Goal: Contribute content: Contribute content

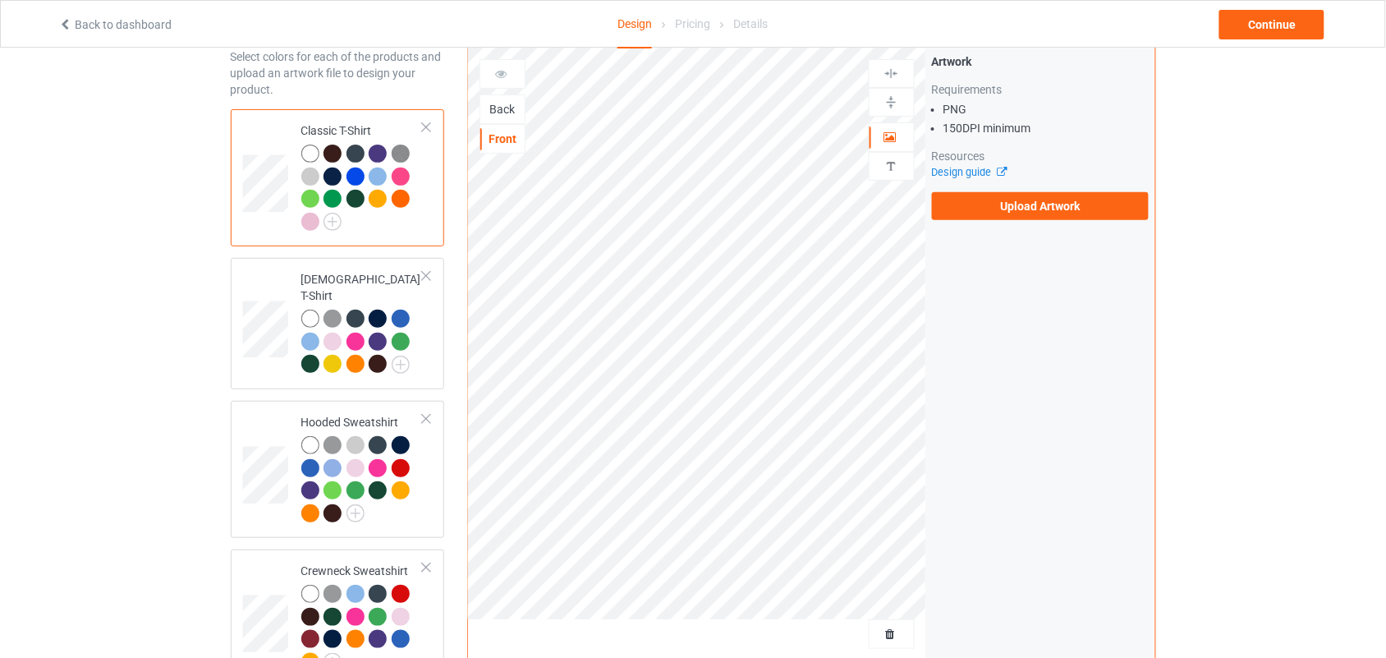
scroll to position [112, 0]
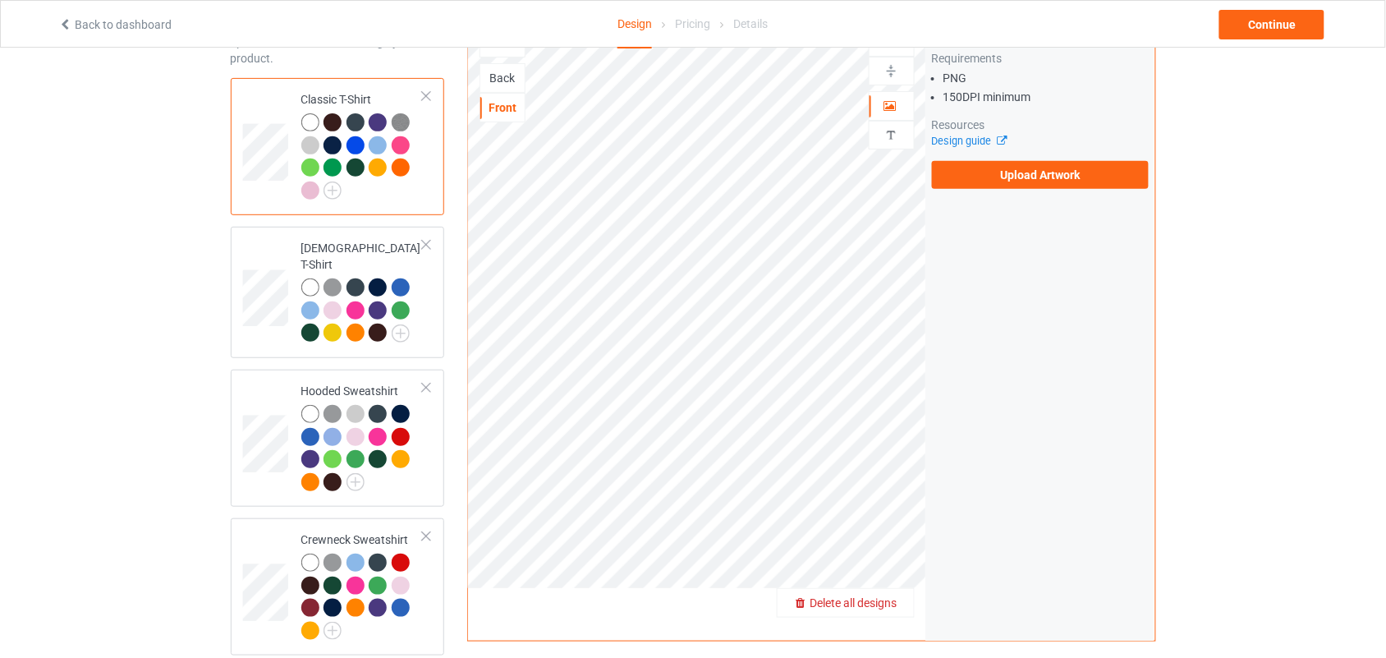
click at [876, 596] on span "Delete all designs" at bounding box center [854, 602] width 87 height 13
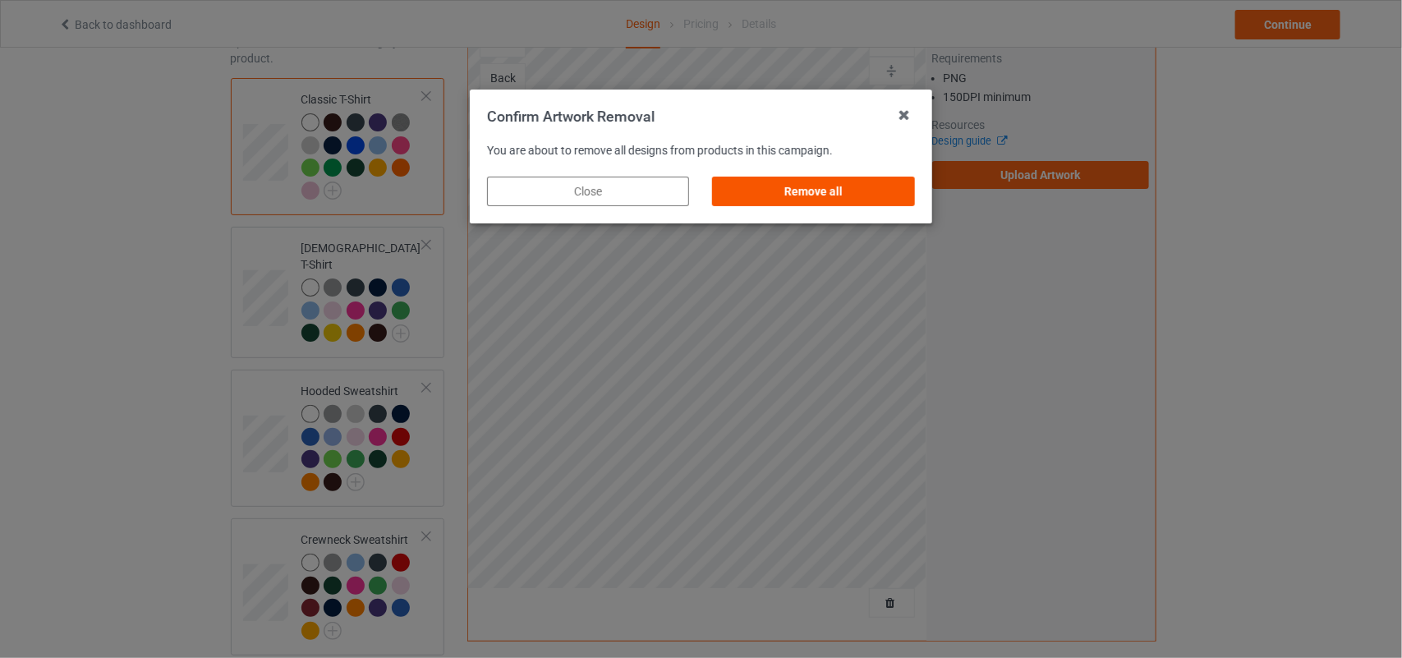
click at [851, 183] on div "Remove all" at bounding box center [814, 192] width 202 height 30
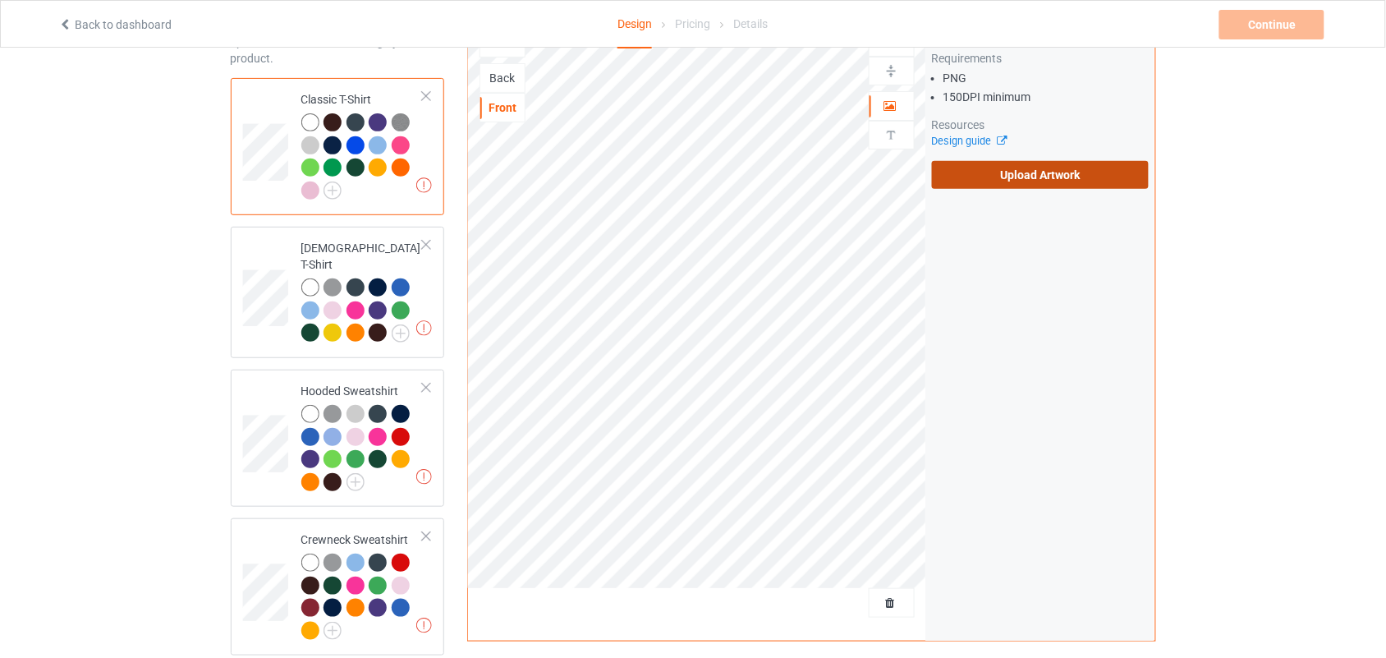
click at [990, 161] on label "Upload Artwork" at bounding box center [1041, 175] width 218 height 28
click at [0, 0] on input "Upload Artwork" at bounding box center [0, 0] width 0 height 0
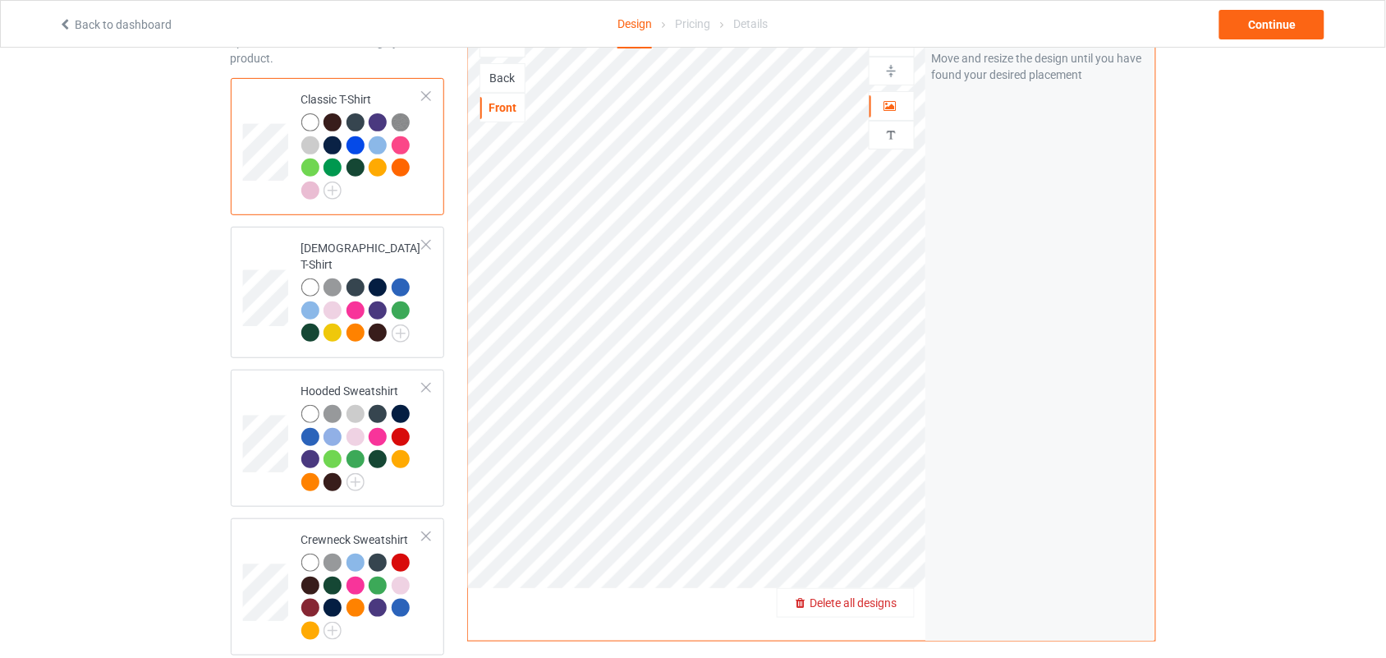
click at [889, 596] on span "Delete all designs" at bounding box center [854, 602] width 87 height 13
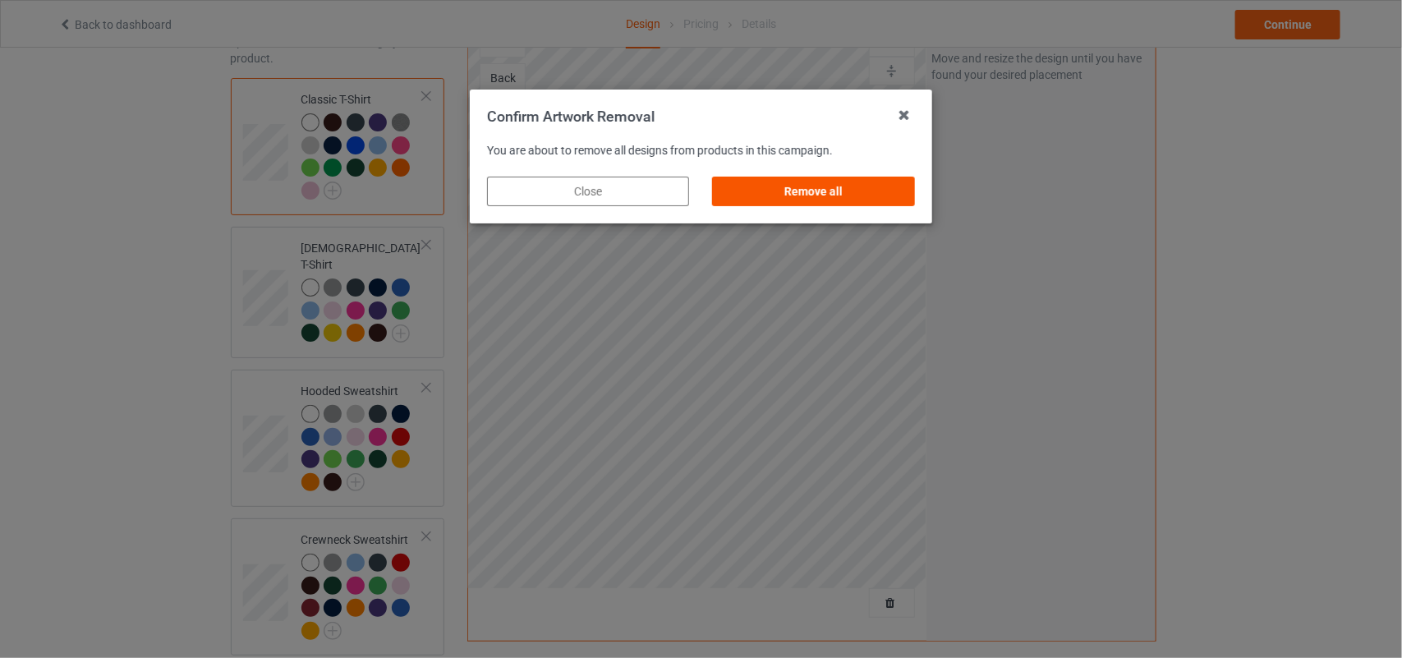
click at [794, 195] on div "Remove all" at bounding box center [814, 192] width 202 height 30
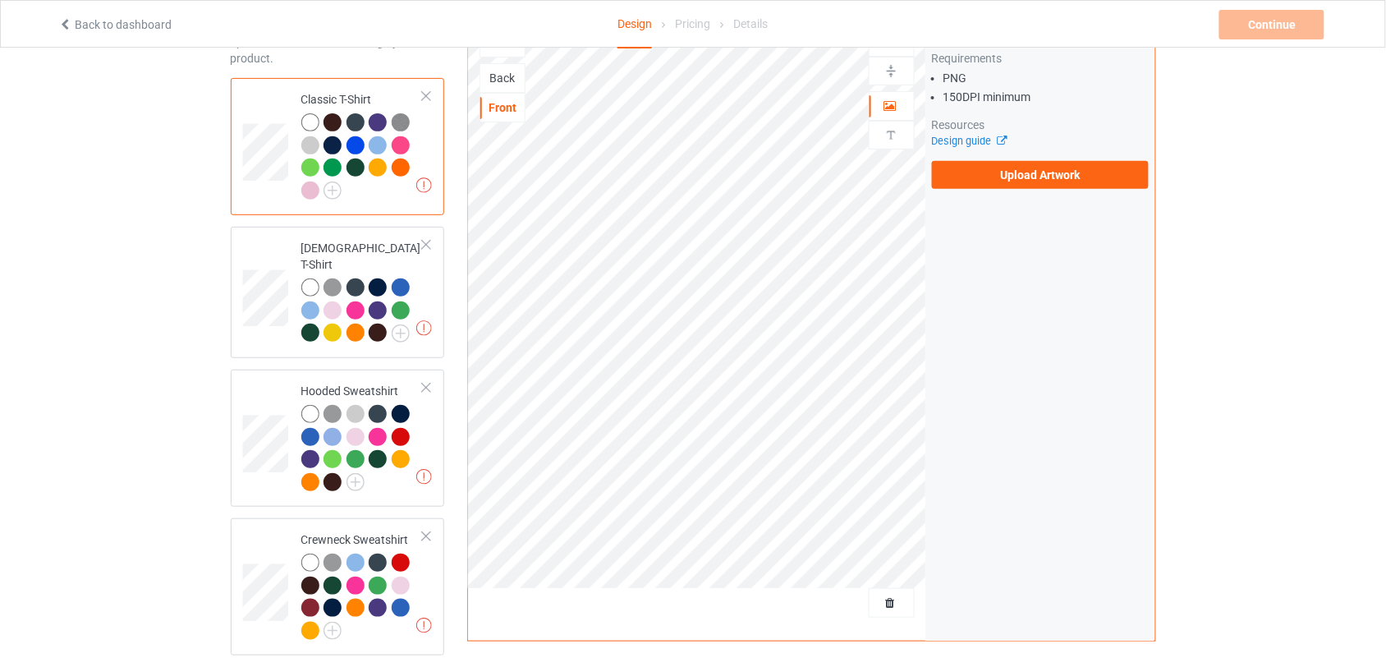
click at [511, 70] on div "Back" at bounding box center [502, 78] width 44 height 16
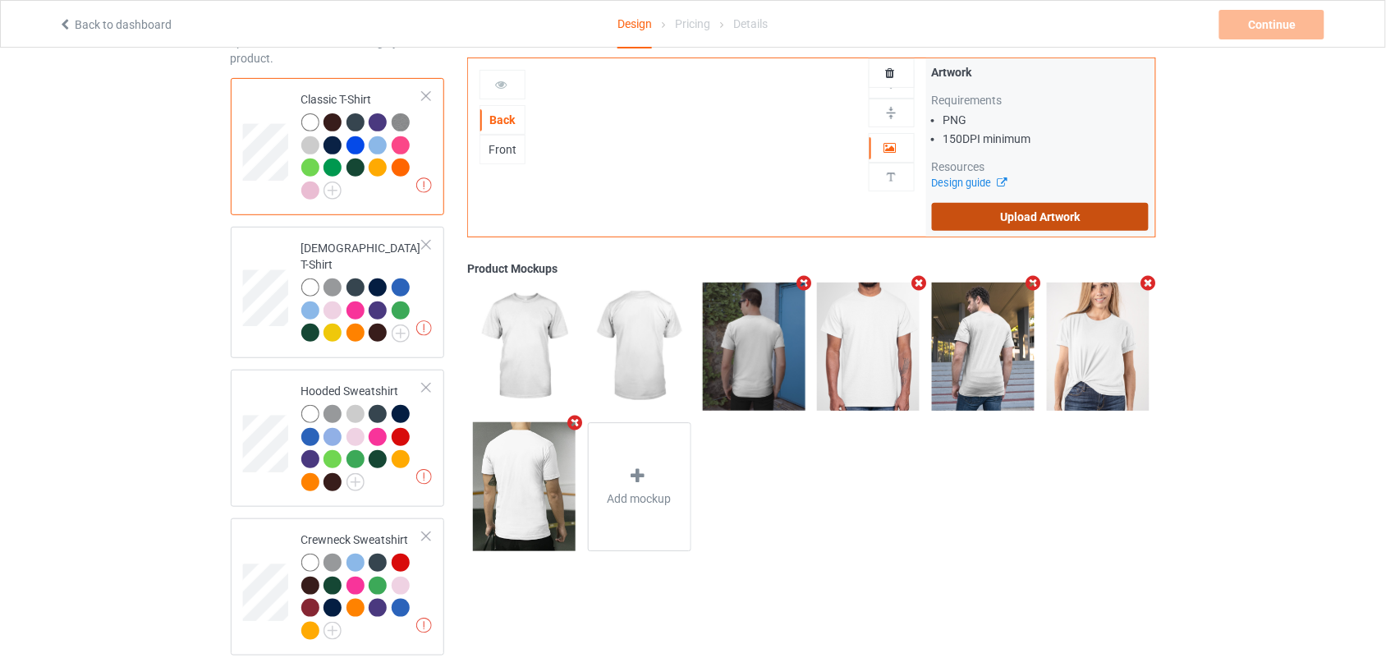
click at [1003, 224] on label "Upload Artwork" at bounding box center [1041, 217] width 218 height 28
click at [0, 0] on input "Upload Artwork" at bounding box center [0, 0] width 0 height 0
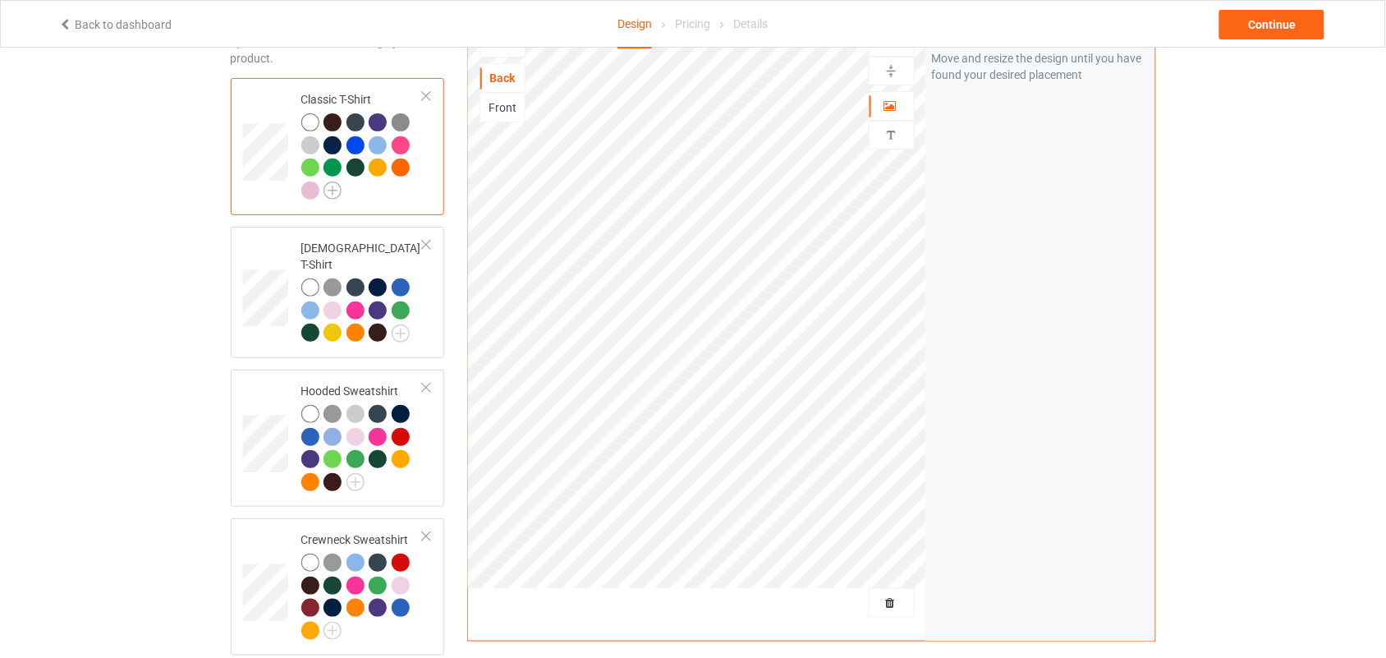
click at [335, 187] on img at bounding box center [333, 191] width 18 height 18
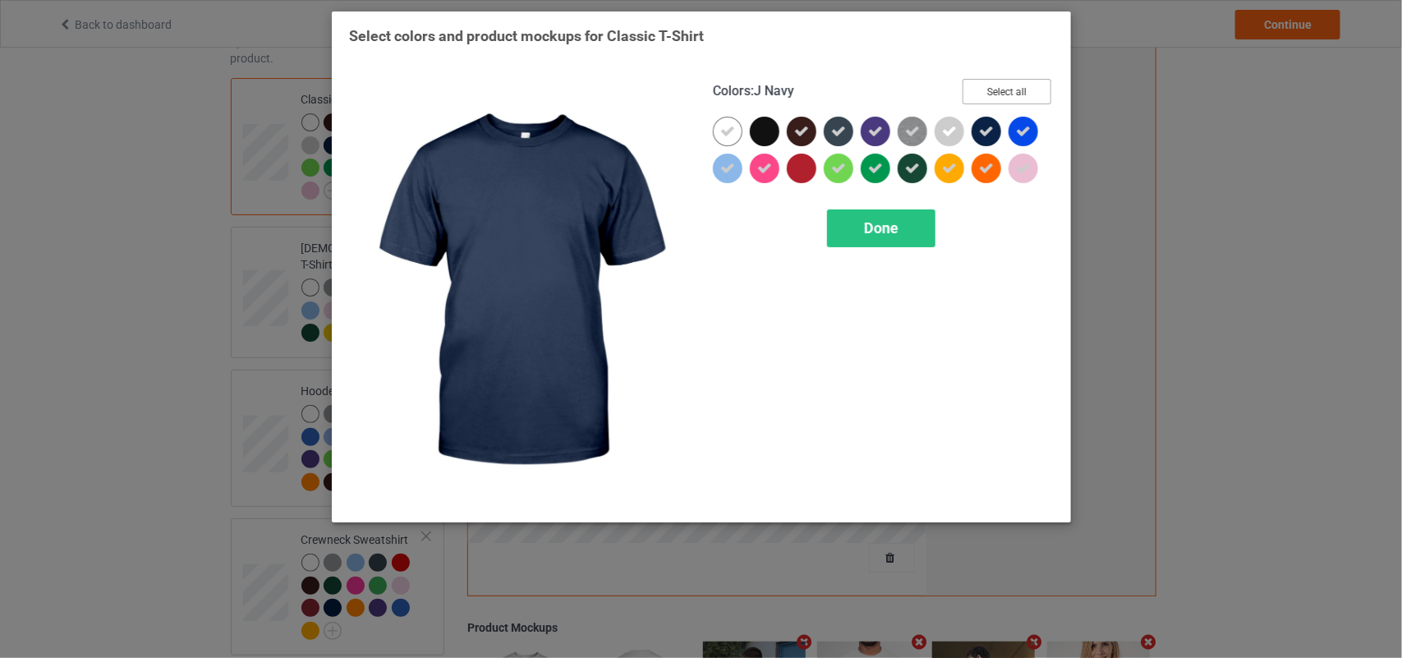
click at [1036, 79] on button "Select all" at bounding box center [1007, 91] width 89 height 25
click at [1036, 79] on button "Reset to Default" at bounding box center [991, 91] width 119 height 25
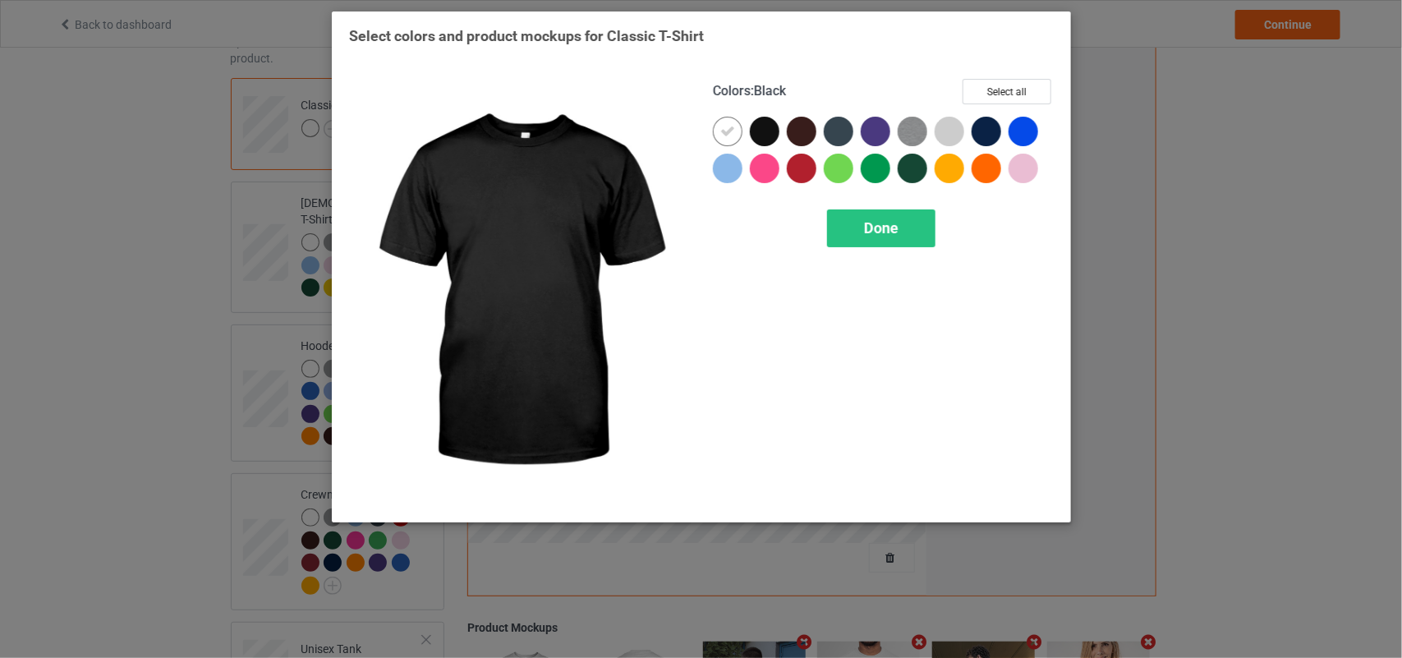
click at [760, 131] on div at bounding box center [765, 132] width 30 height 30
click at [725, 130] on icon at bounding box center [727, 131] width 15 height 15
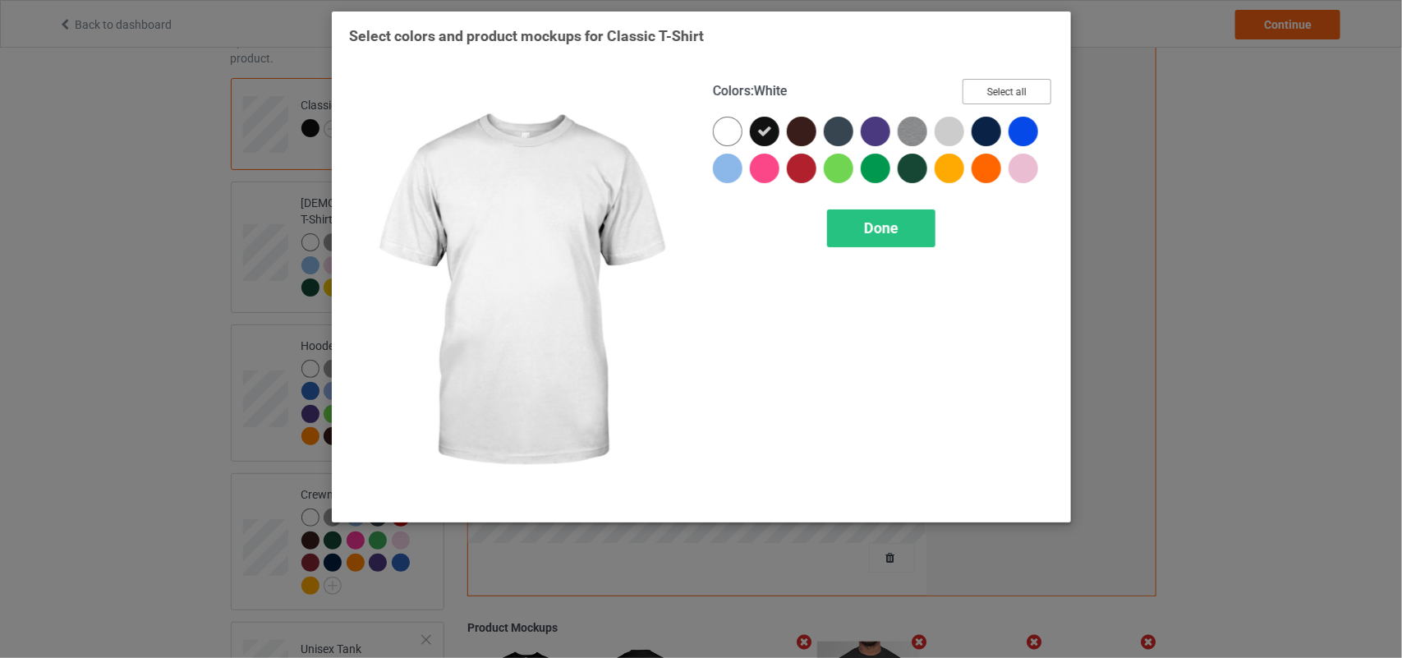
click at [980, 94] on button "Select all" at bounding box center [1007, 91] width 89 height 25
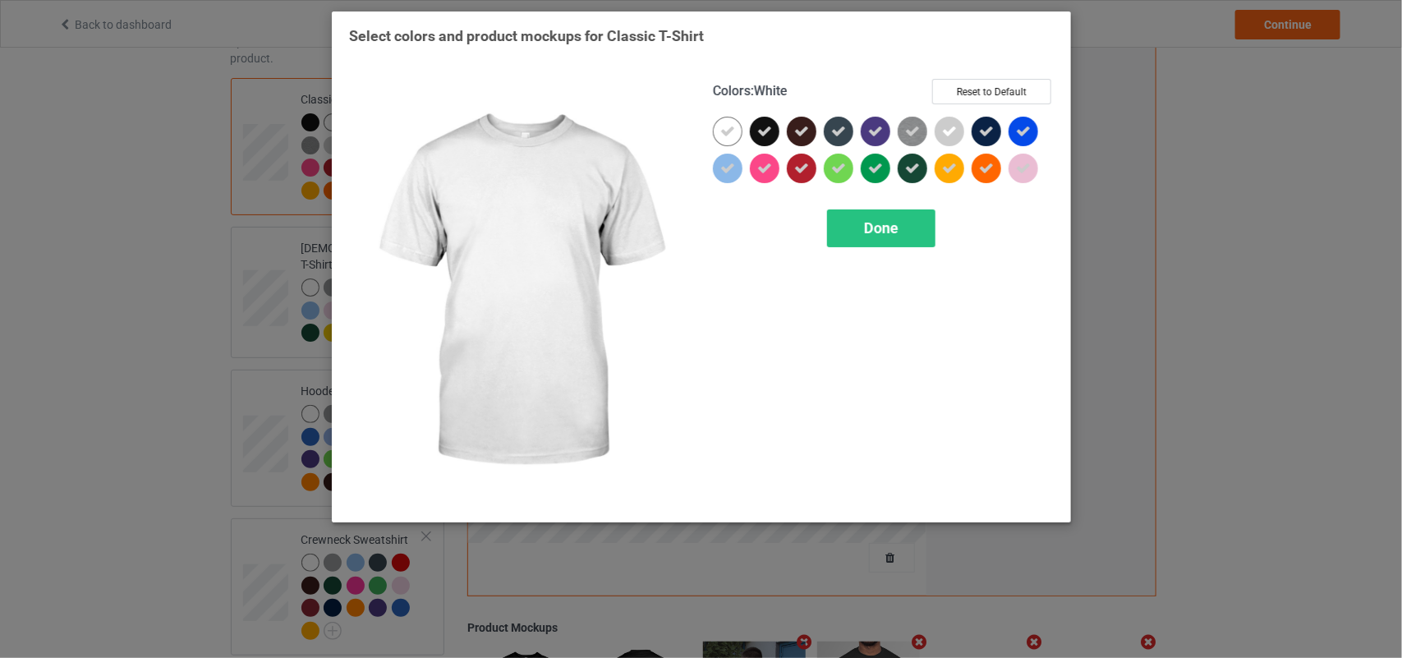
click at [731, 141] on div at bounding box center [728, 132] width 30 height 30
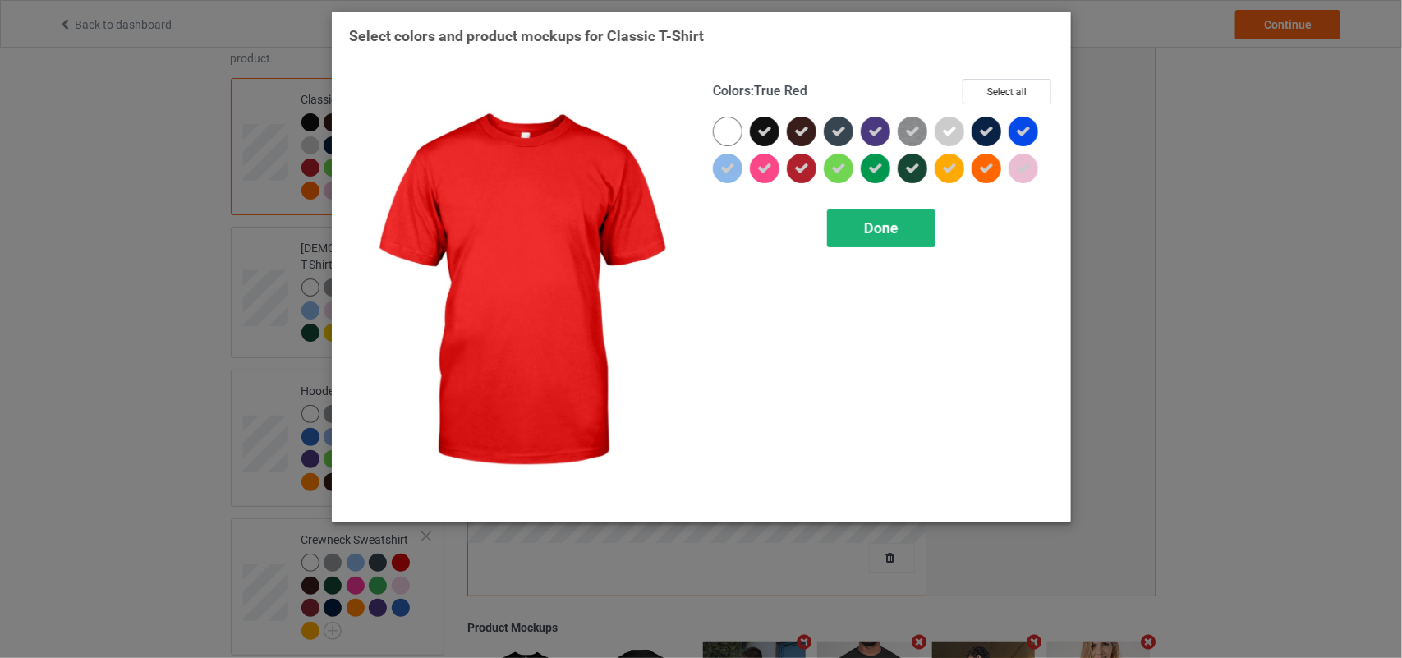
click at [861, 216] on div "Done" at bounding box center [881, 228] width 108 height 38
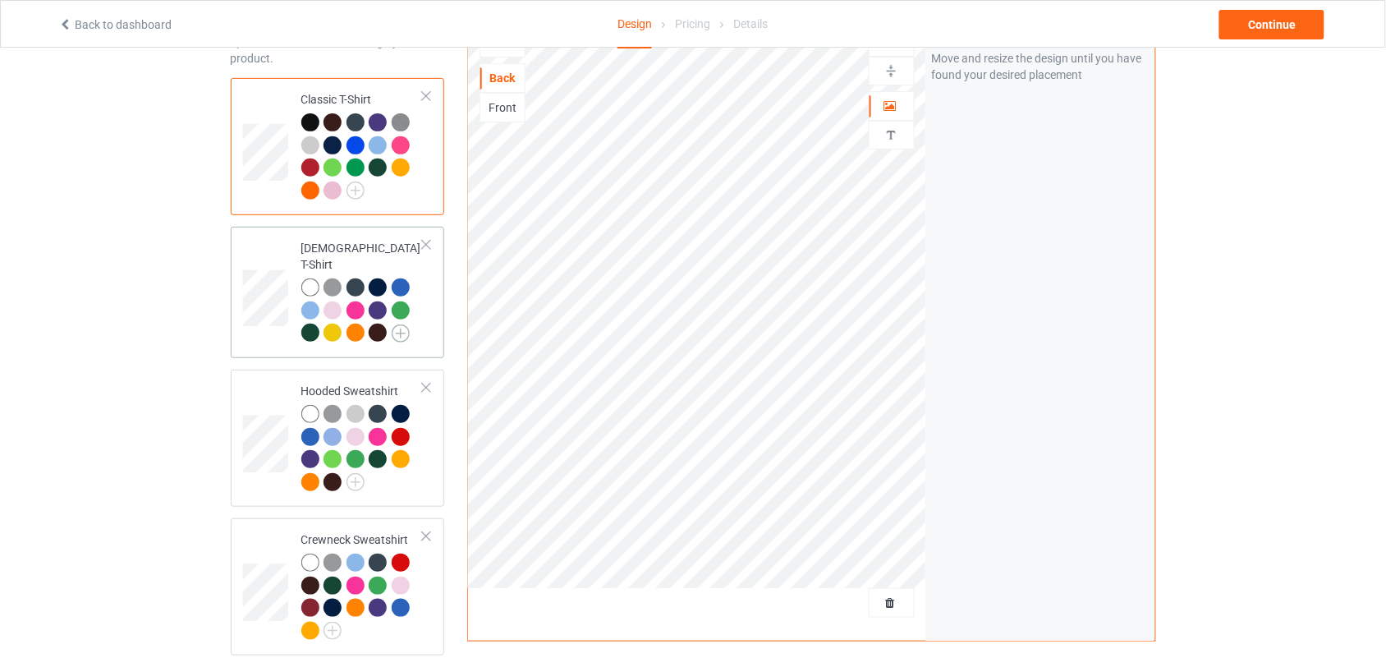
click at [398, 324] on img at bounding box center [401, 333] width 18 height 18
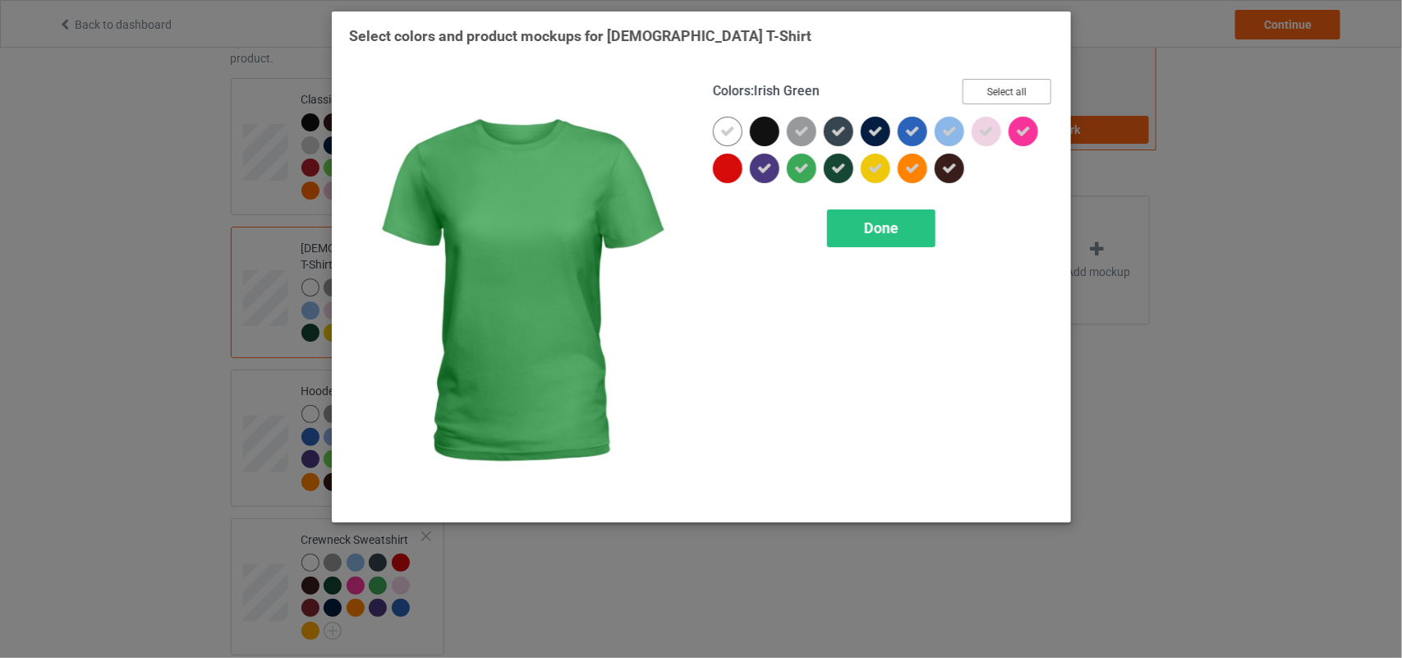
click at [975, 97] on button "Select all" at bounding box center [1007, 91] width 89 height 25
click at [975, 96] on button "Reset to Default" at bounding box center [991, 91] width 119 height 25
click at [761, 127] on div at bounding box center [765, 132] width 30 height 30
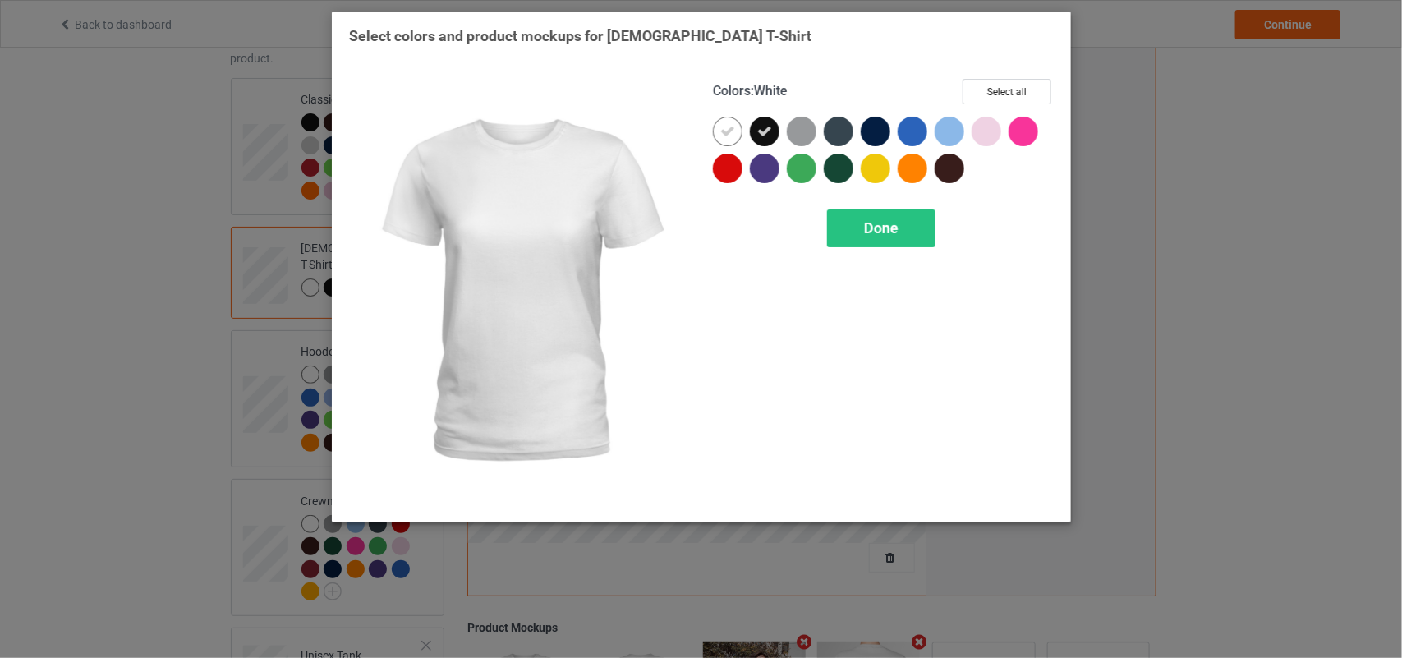
click at [738, 128] on div at bounding box center [728, 132] width 30 height 30
click at [975, 99] on button "Select all" at bounding box center [1007, 91] width 89 height 25
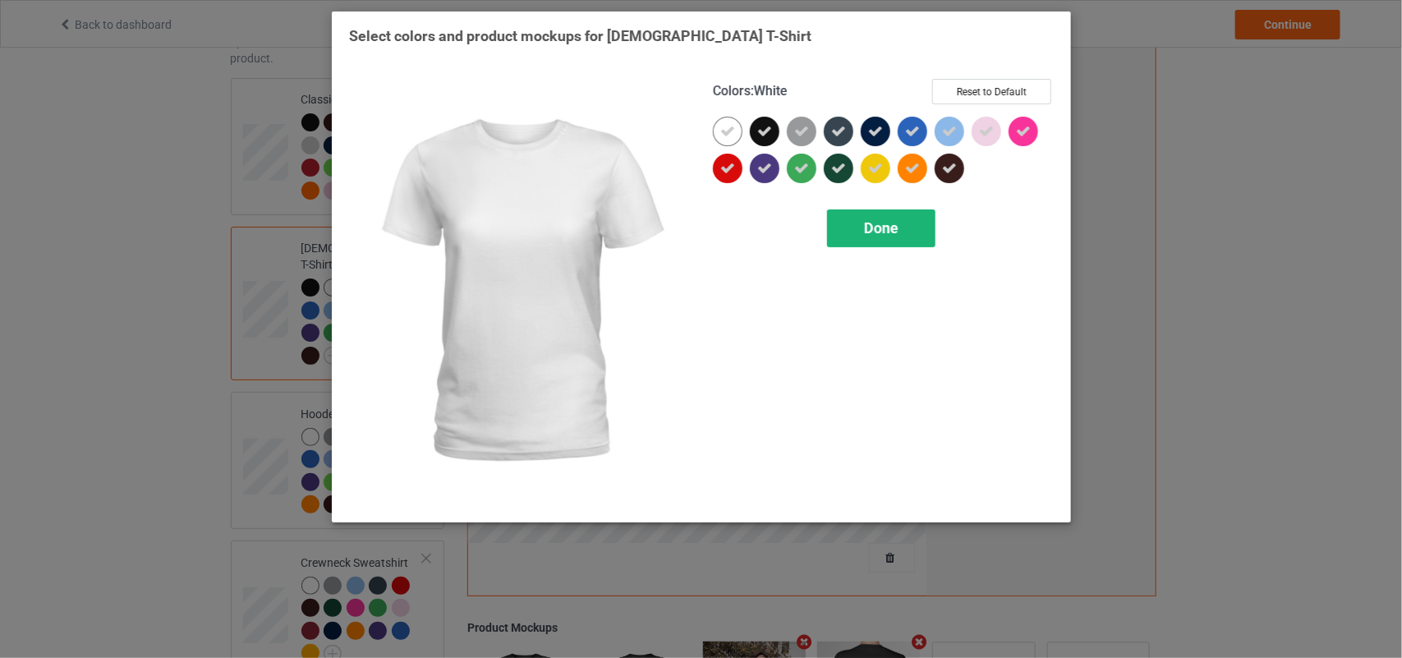
click at [729, 128] on icon at bounding box center [727, 131] width 15 height 15
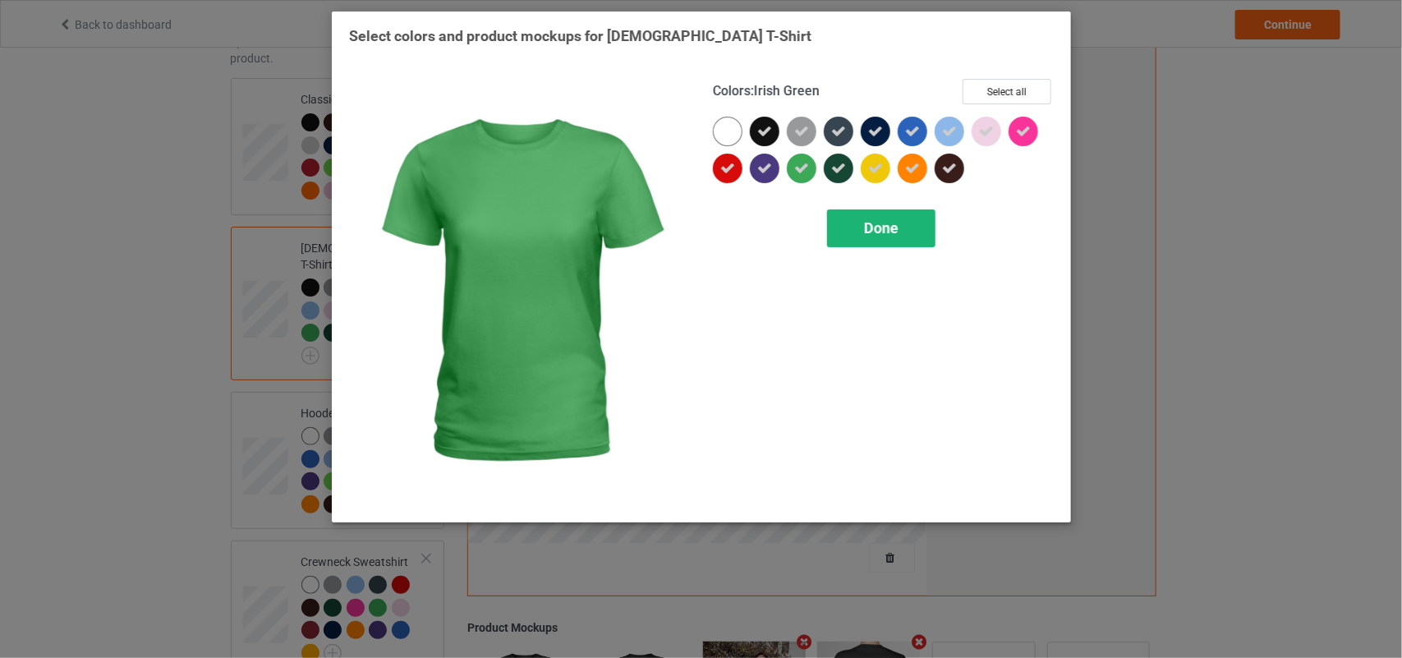
click at [875, 222] on span "Done" at bounding box center [881, 227] width 34 height 17
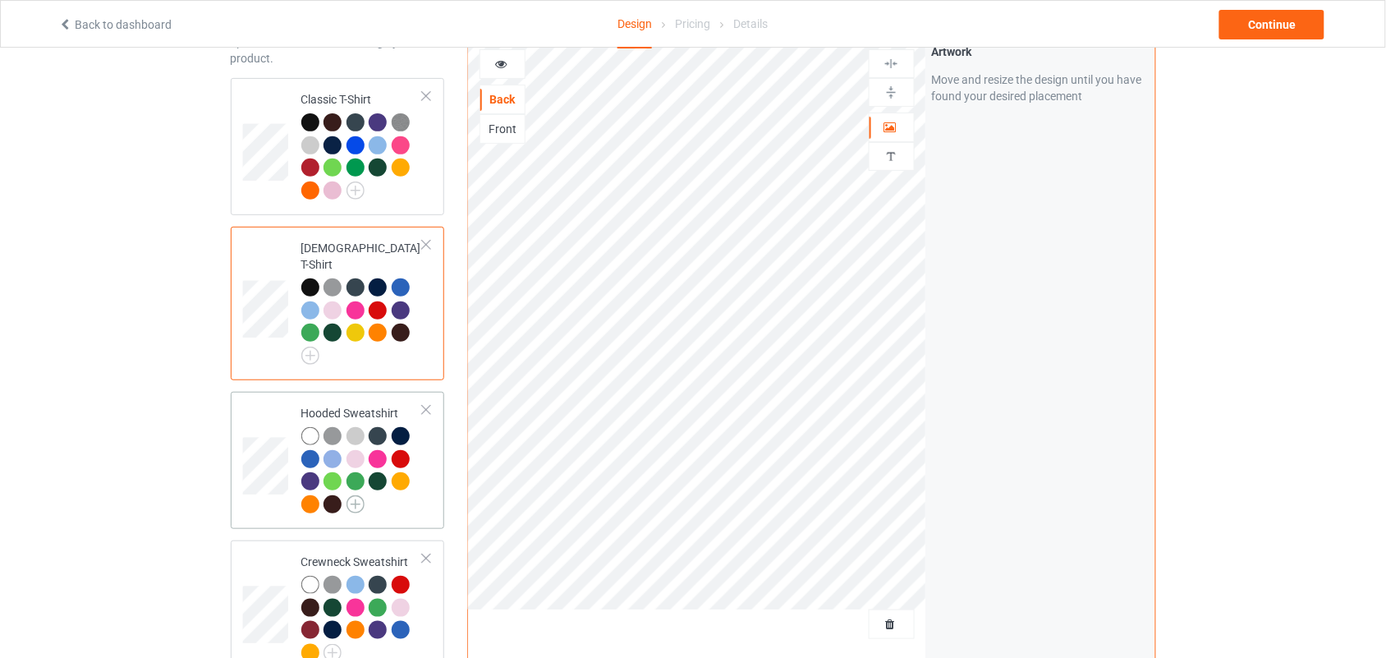
click at [358, 495] on img at bounding box center [356, 504] width 18 height 18
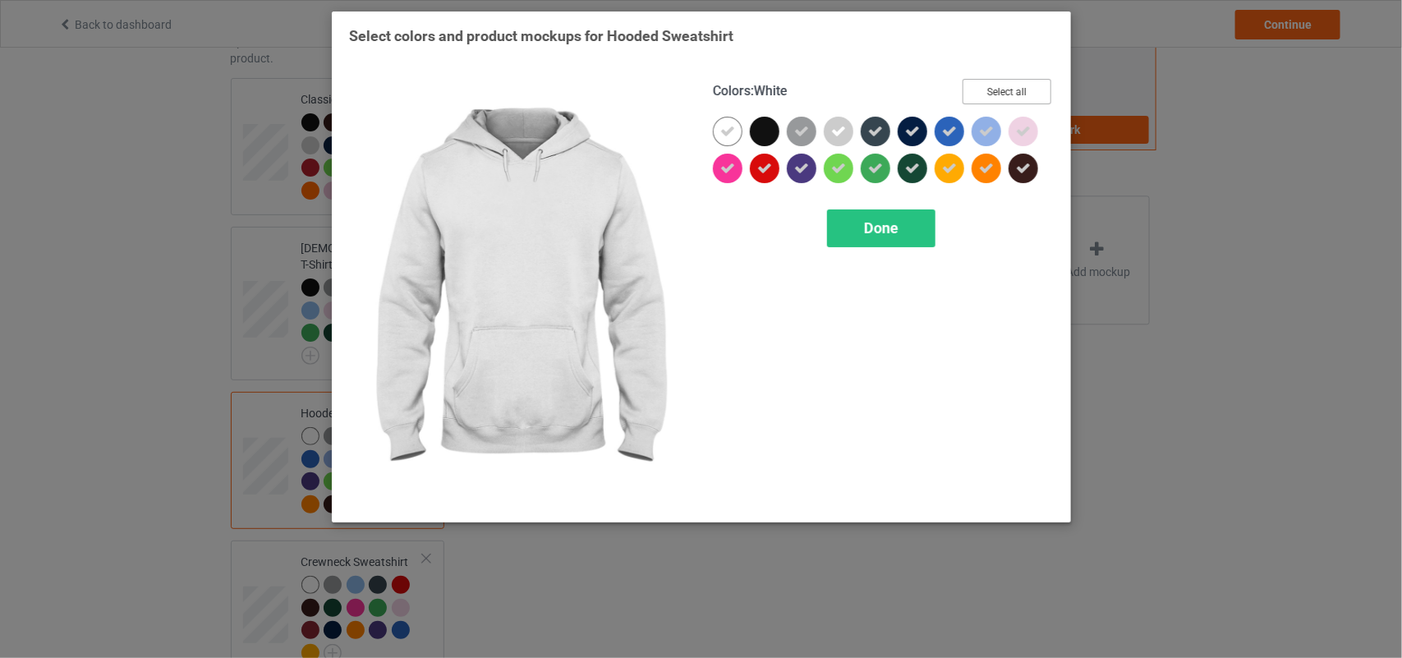
click at [990, 97] on button "Select all" at bounding box center [1007, 91] width 89 height 25
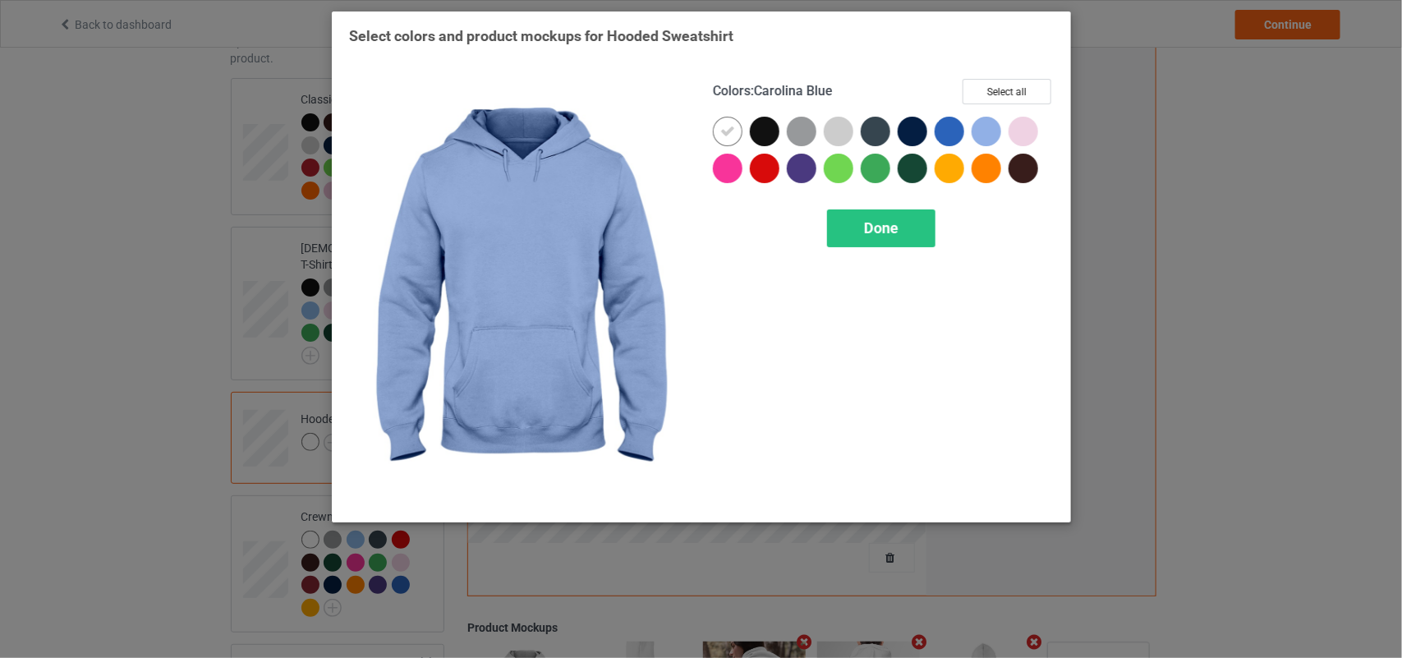
click at [999, 108] on div "Colors : Carolina Blue Select all" at bounding box center [883, 98] width 341 height 38
click at [999, 97] on button "Select all" at bounding box center [1007, 91] width 89 height 25
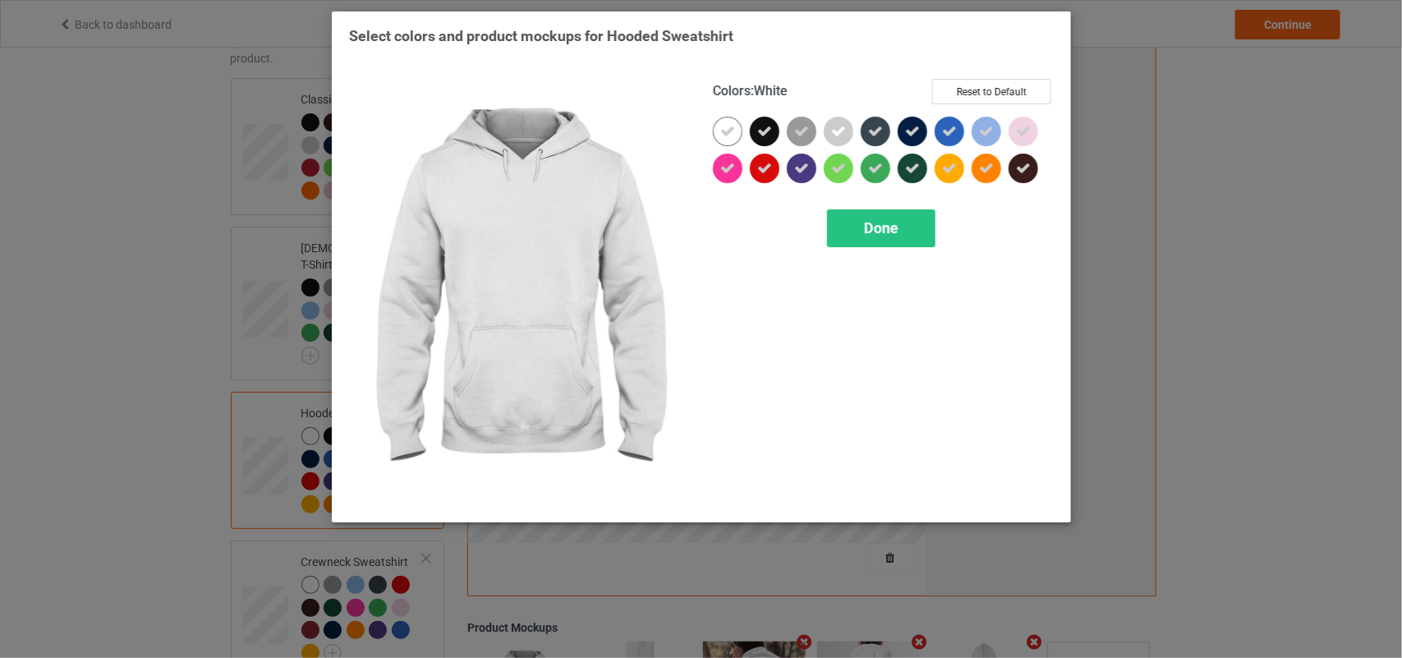
click at [738, 136] on div at bounding box center [728, 132] width 30 height 30
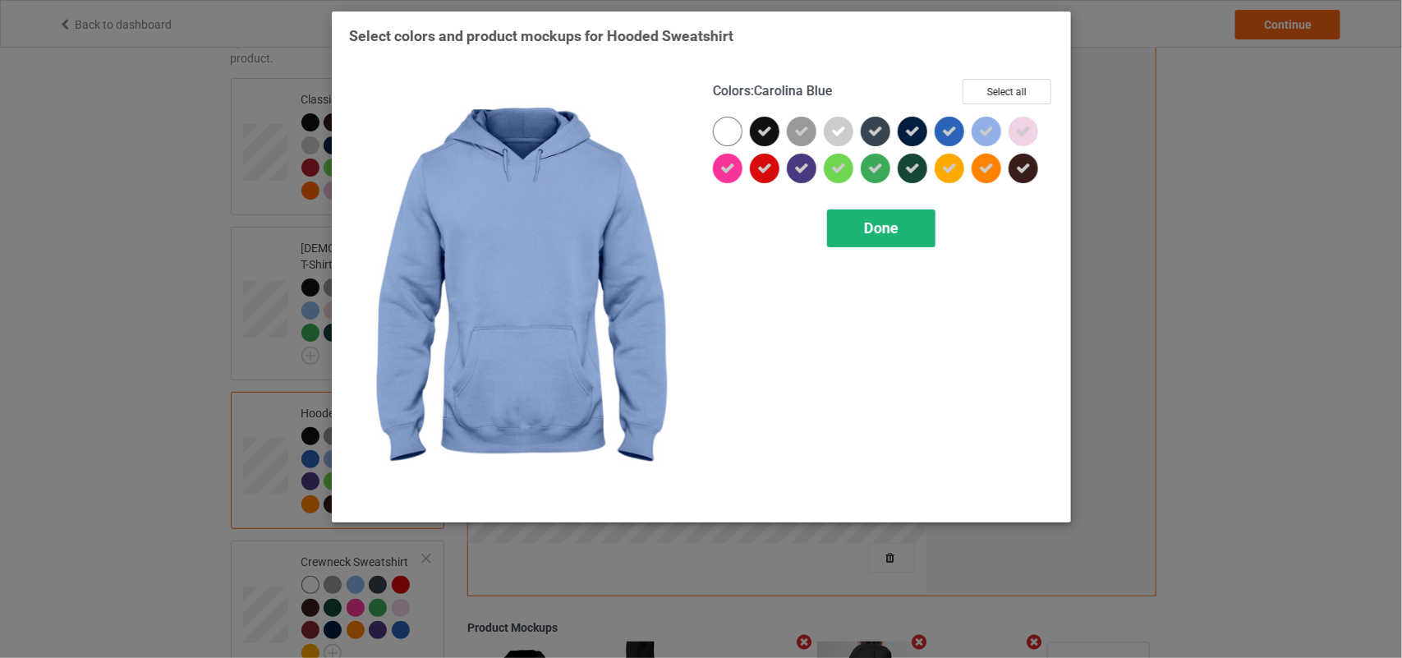
click at [887, 237] on span "Done" at bounding box center [881, 227] width 34 height 17
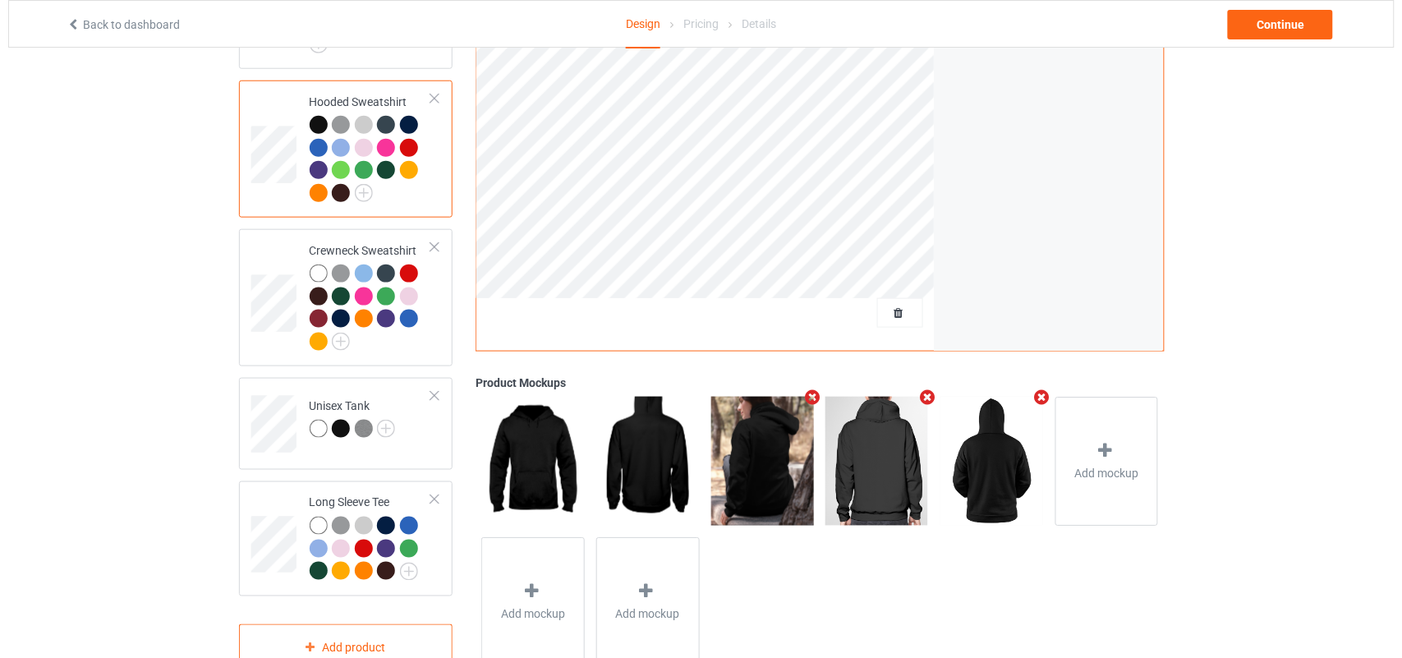
scroll to position [457, 0]
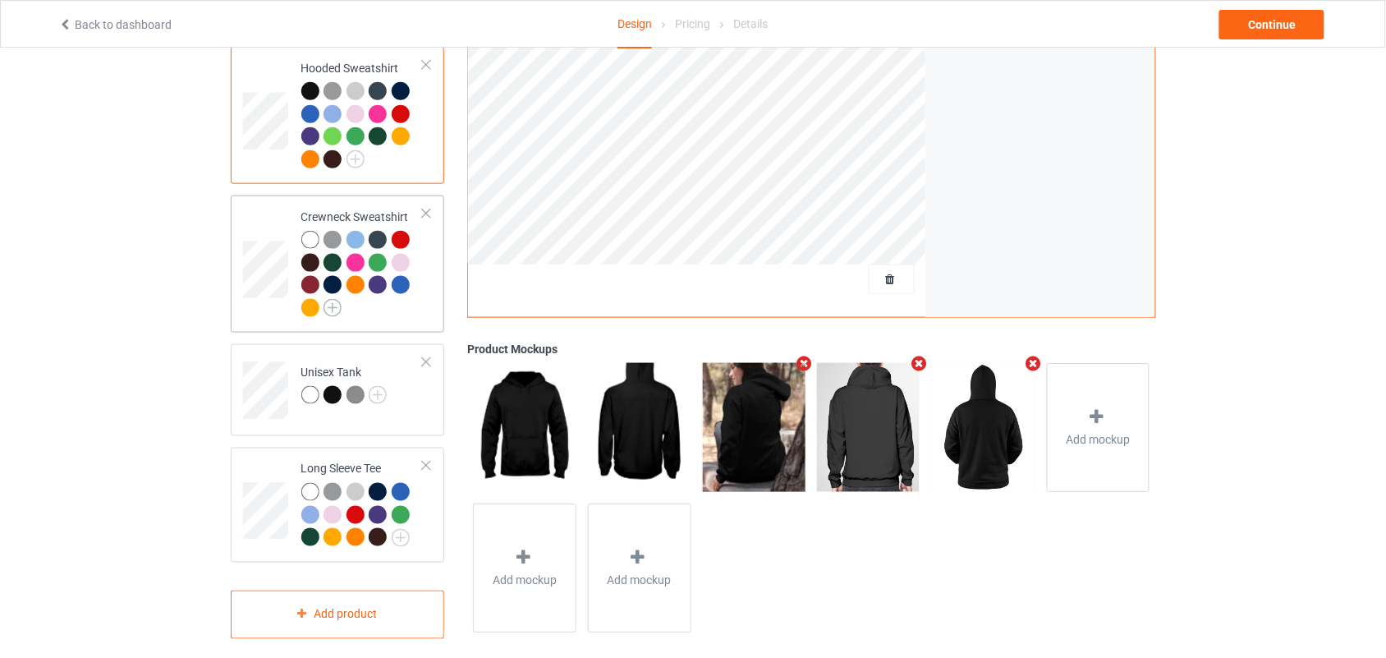
click at [333, 299] on img at bounding box center [333, 308] width 18 height 18
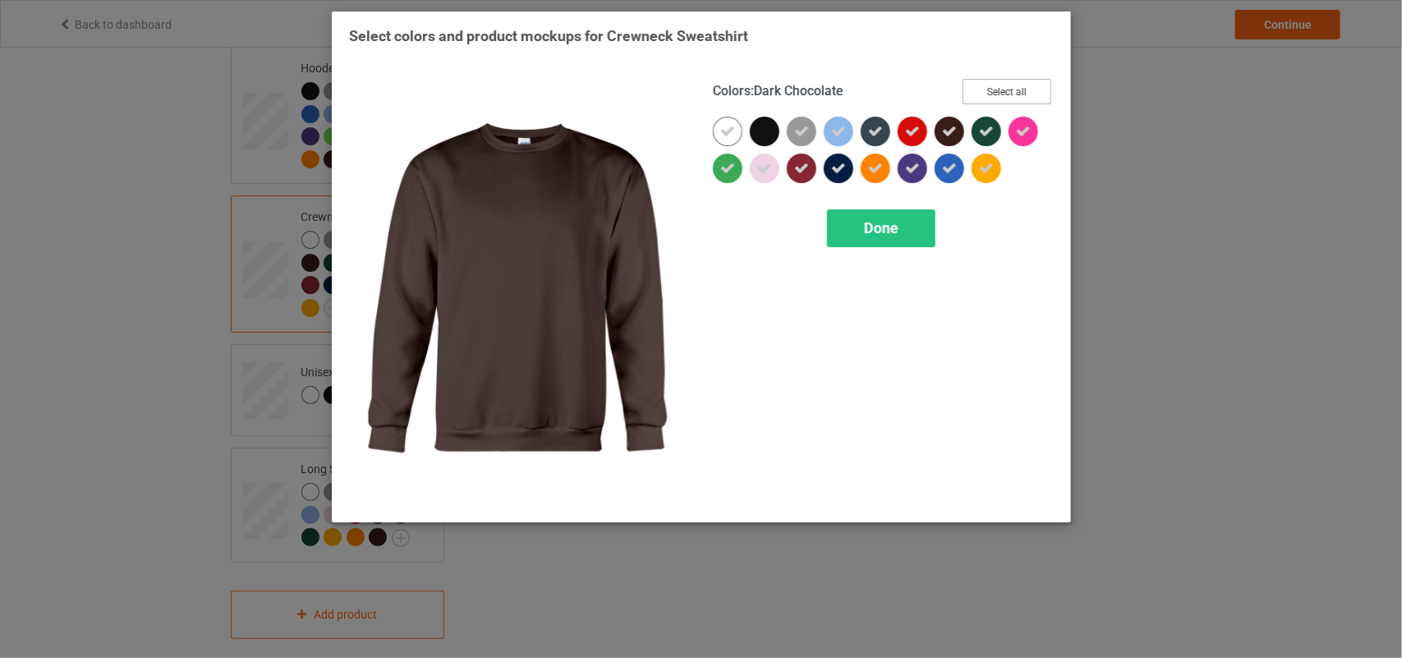
click at [1010, 80] on button "Select all" at bounding box center [1007, 91] width 89 height 25
click at [1008, 80] on button "Select all" at bounding box center [1007, 91] width 89 height 25
click at [762, 138] on div at bounding box center [765, 132] width 30 height 30
click at [727, 127] on icon at bounding box center [727, 131] width 15 height 15
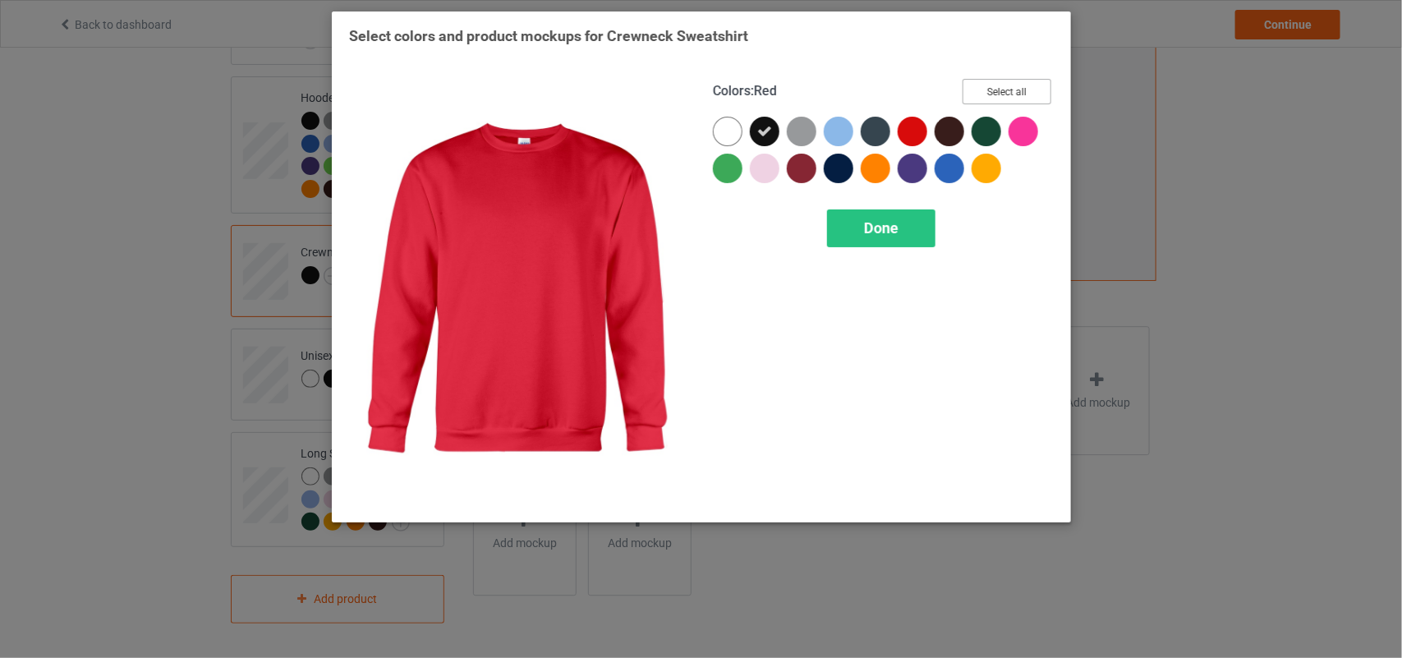
click at [1004, 88] on button "Select all" at bounding box center [1007, 91] width 89 height 25
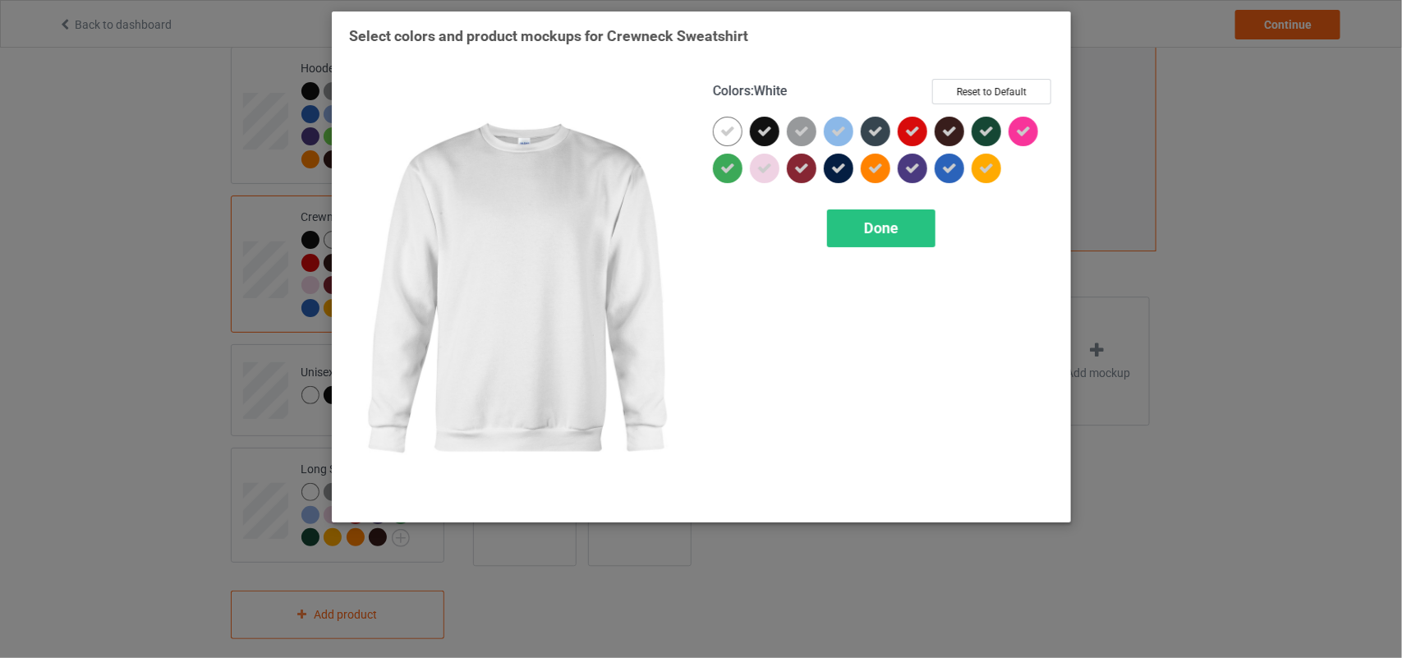
click at [733, 132] on icon at bounding box center [727, 131] width 15 height 15
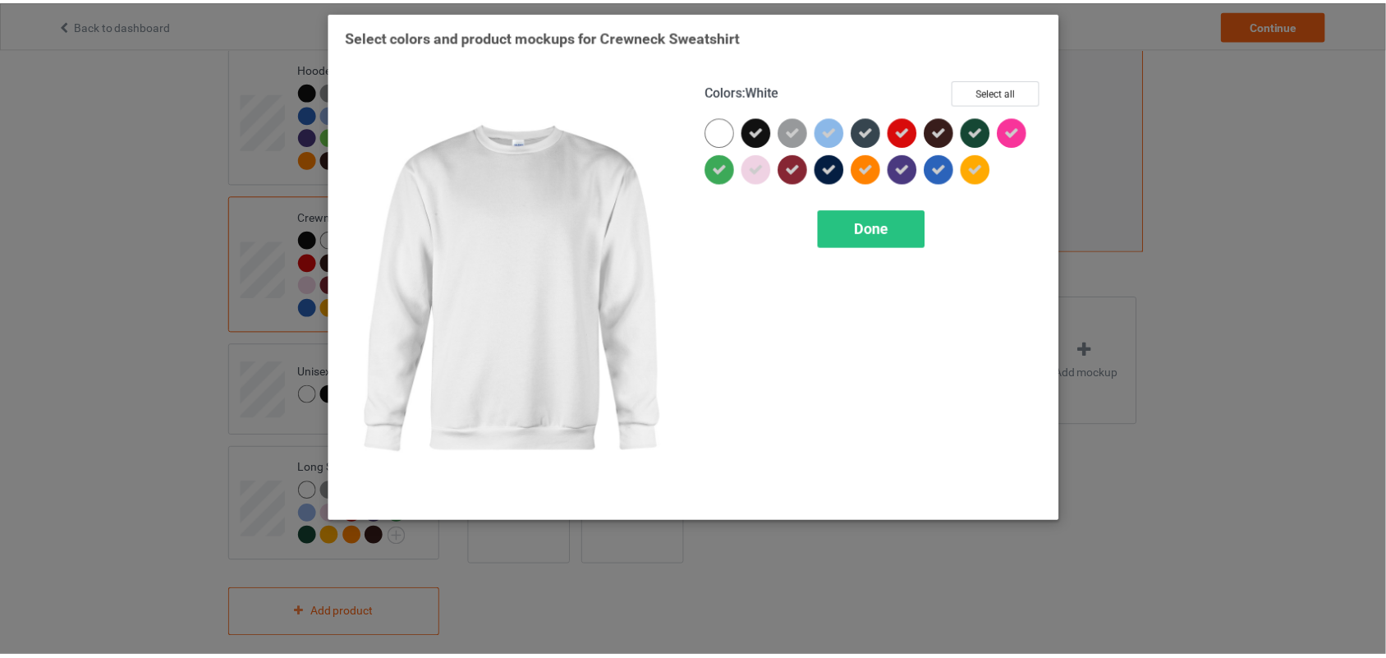
scroll to position [411, 0]
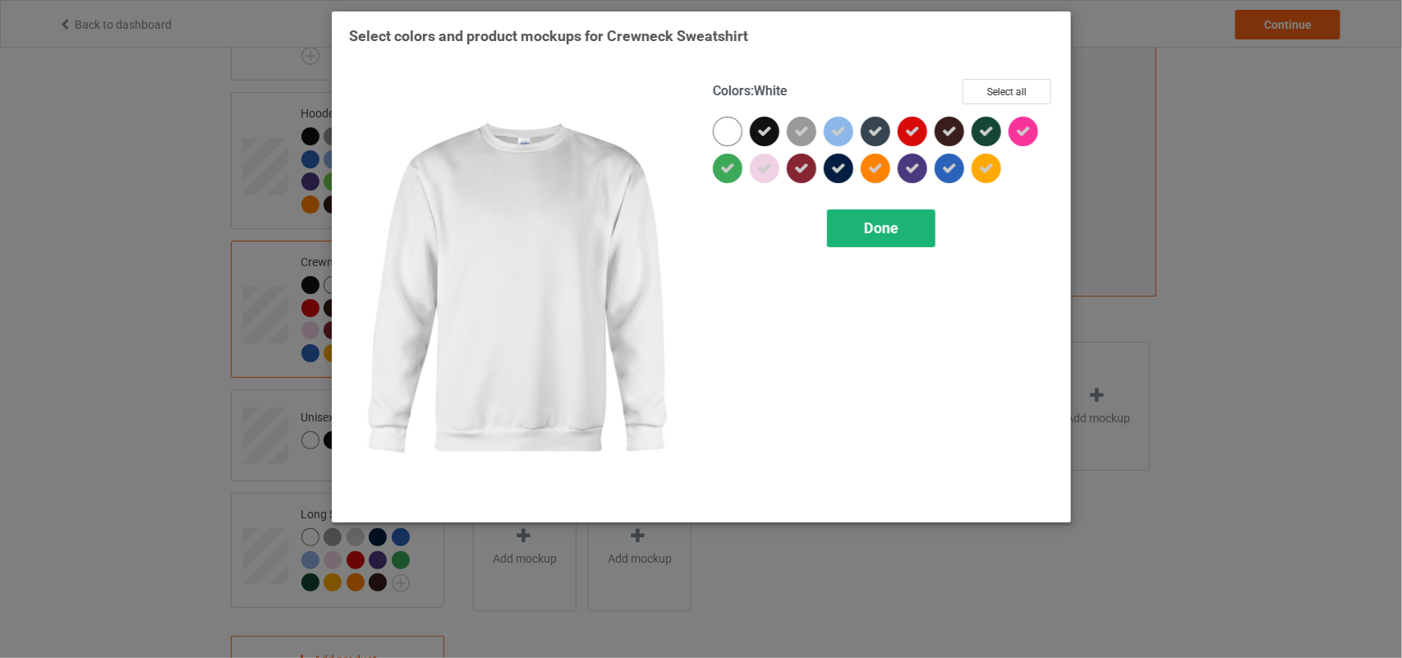
click at [880, 247] on div "Colors : White Select all Done" at bounding box center [883, 291] width 364 height 449
click at [879, 238] on div "Done" at bounding box center [881, 228] width 108 height 38
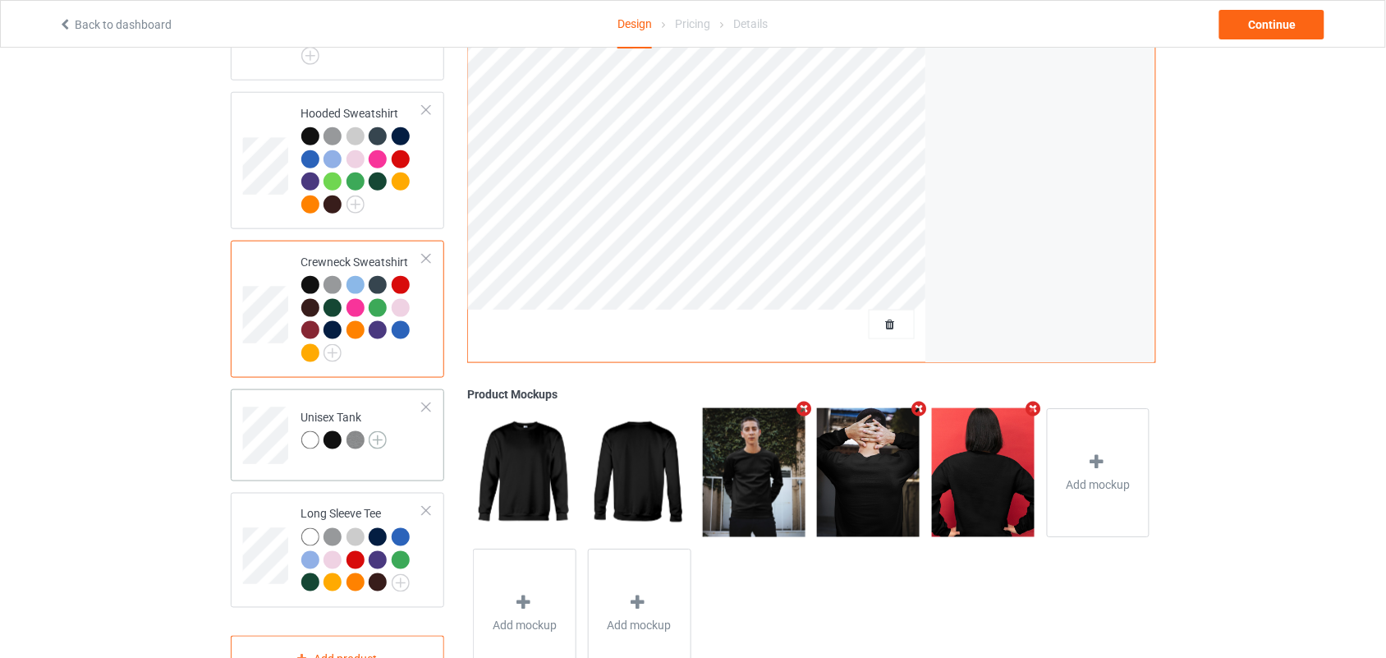
click at [375, 431] on img at bounding box center [378, 440] width 18 height 18
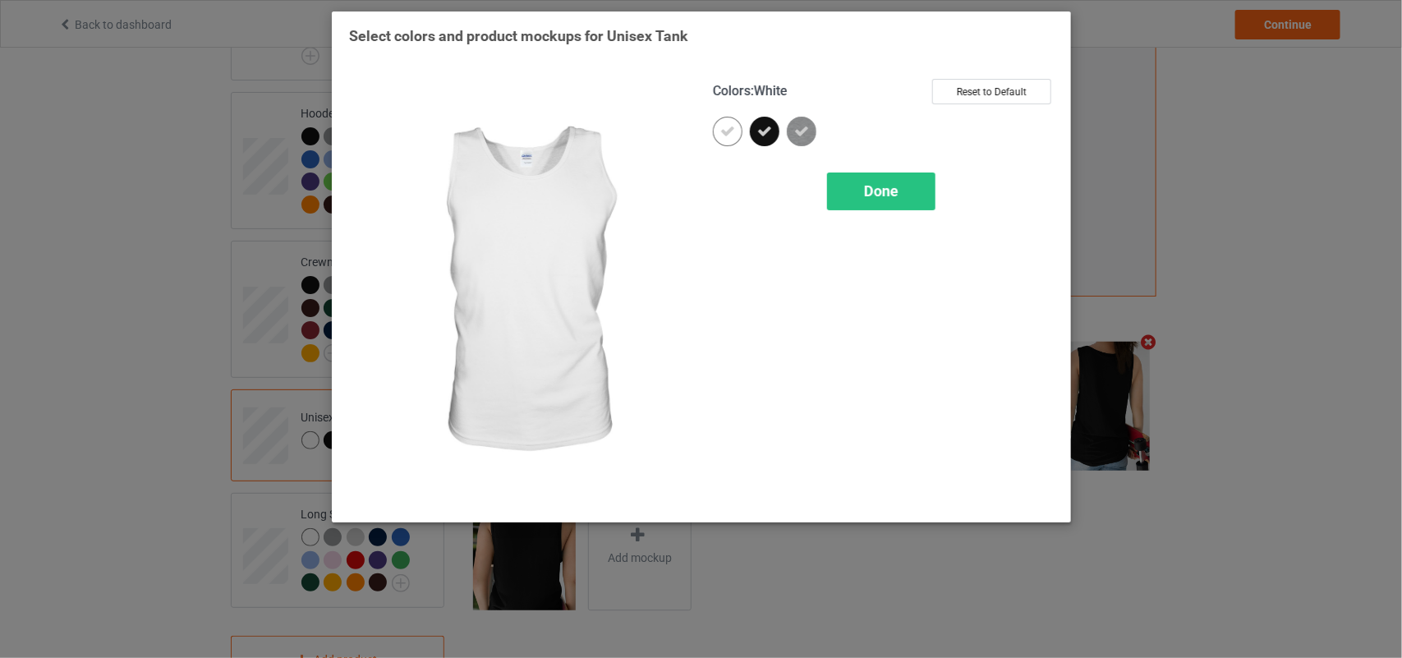
click at [728, 124] on icon at bounding box center [727, 131] width 15 height 15
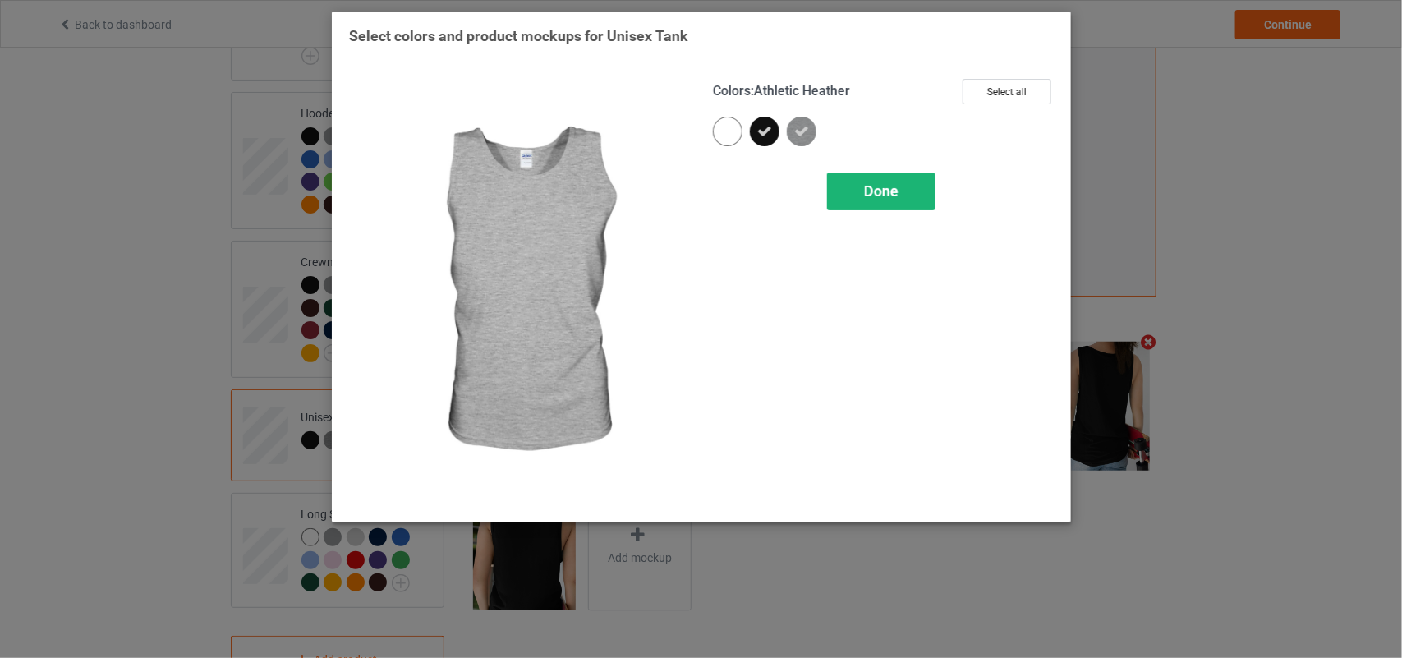
click at [885, 178] on div "Done" at bounding box center [881, 191] width 108 height 38
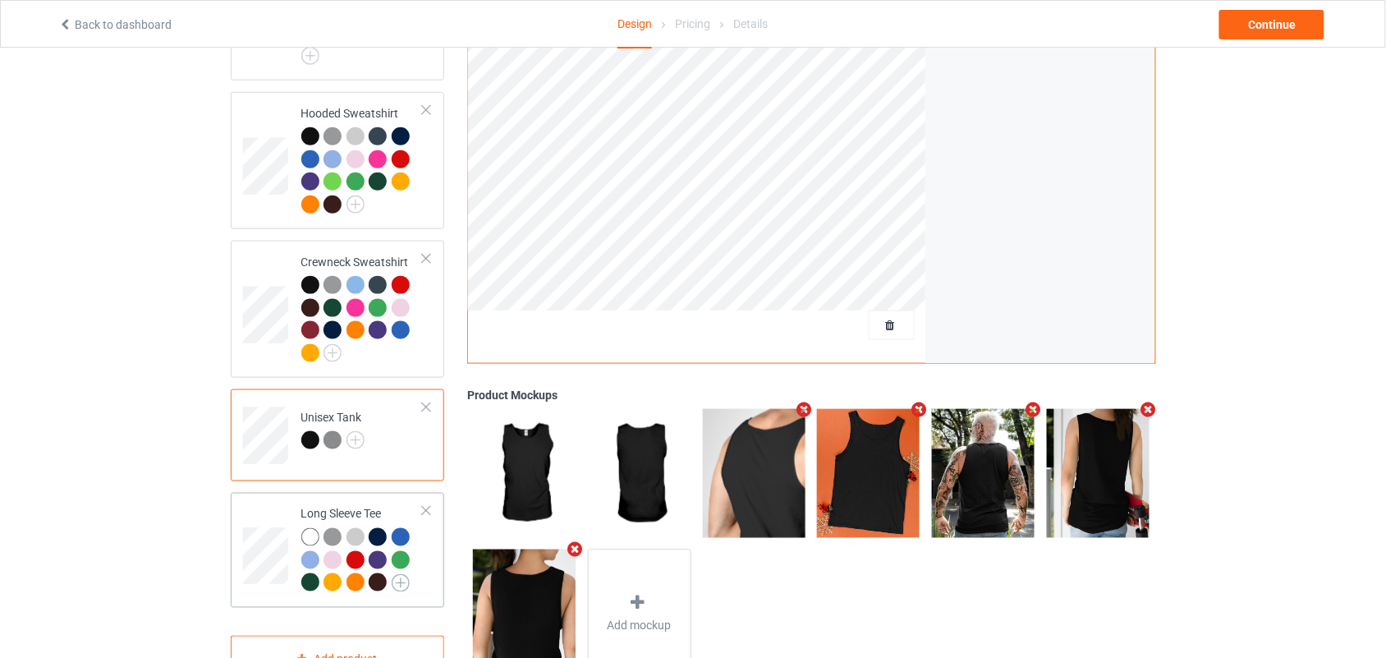
click at [397, 574] on img at bounding box center [401, 583] width 18 height 18
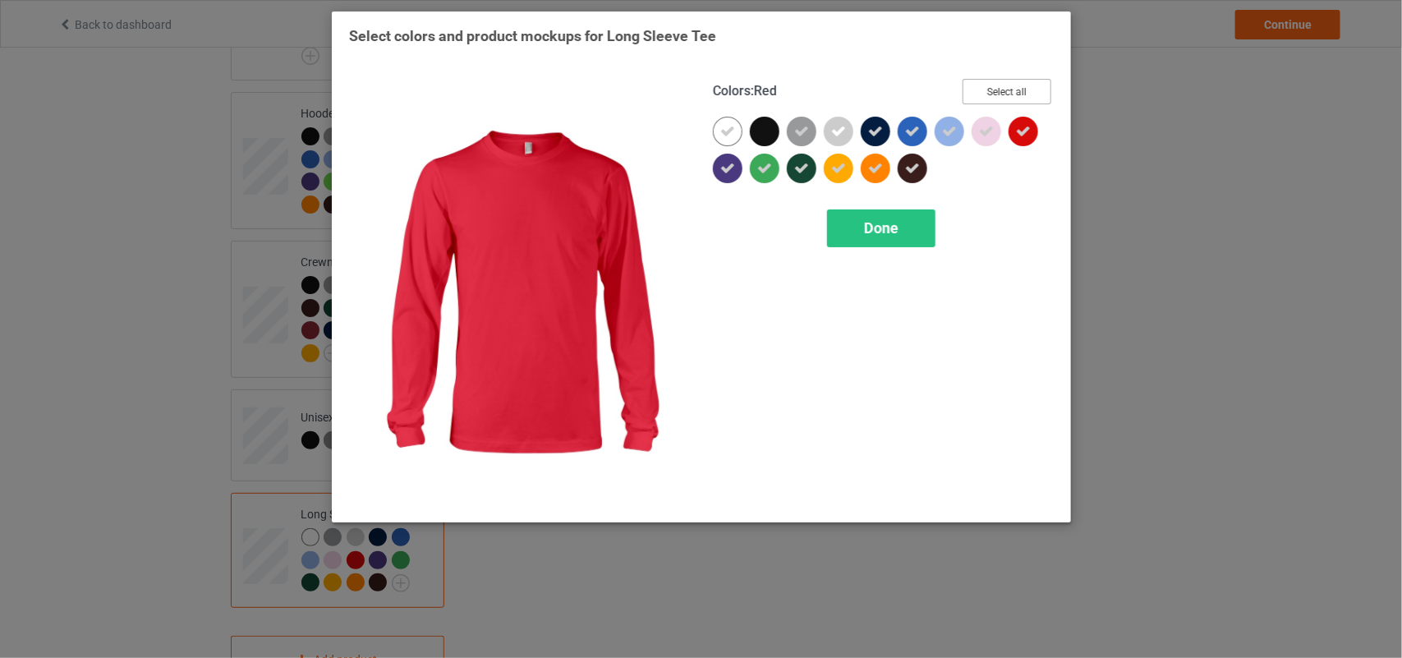
click at [1014, 87] on button "Select all" at bounding box center [1007, 91] width 89 height 25
click at [1014, 87] on button "Reset to Default" at bounding box center [991, 91] width 119 height 25
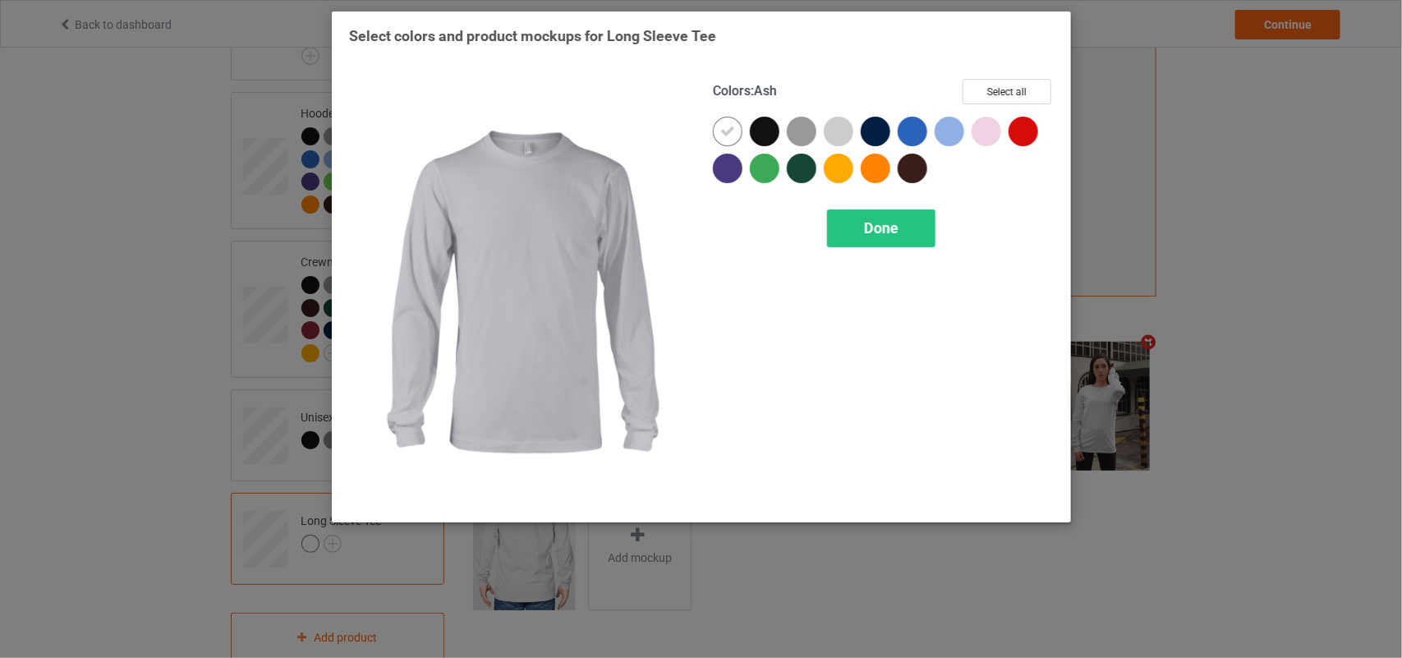
click at [777, 121] on div at bounding box center [768, 135] width 37 height 37
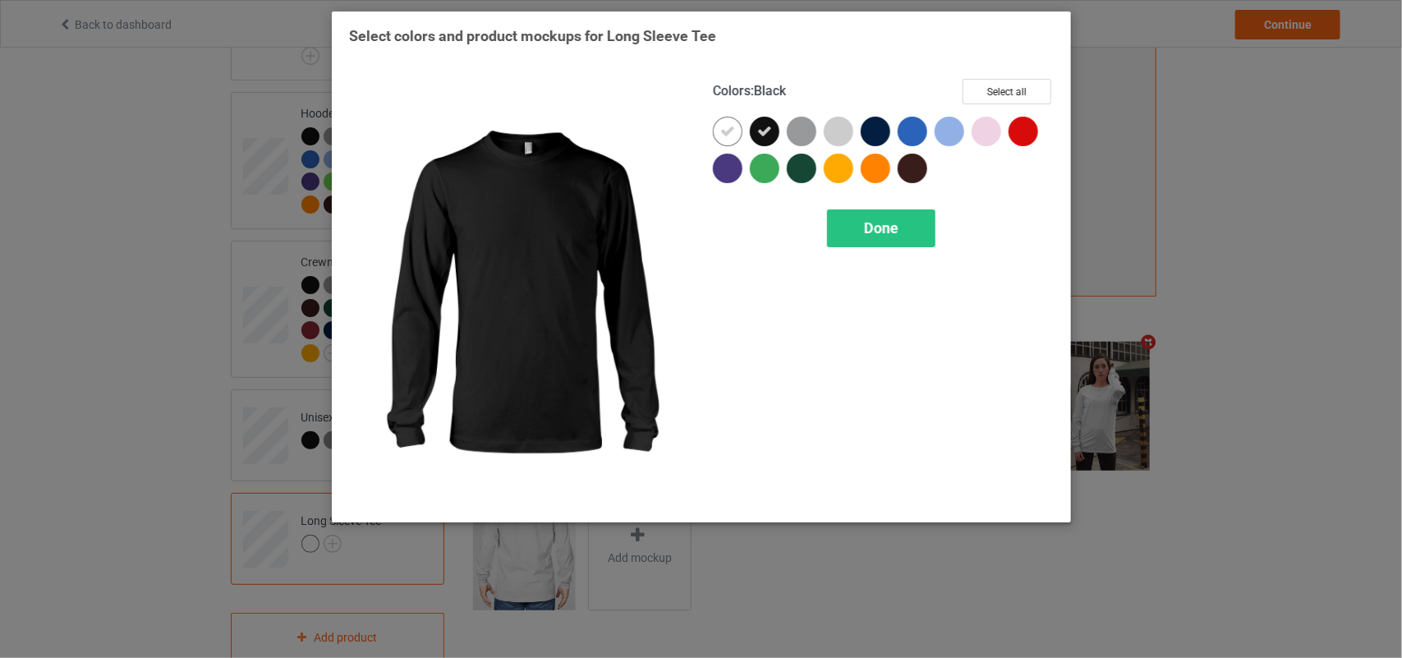
click at [719, 133] on div at bounding box center [728, 132] width 30 height 30
click at [1014, 83] on button "Select all" at bounding box center [1007, 91] width 89 height 25
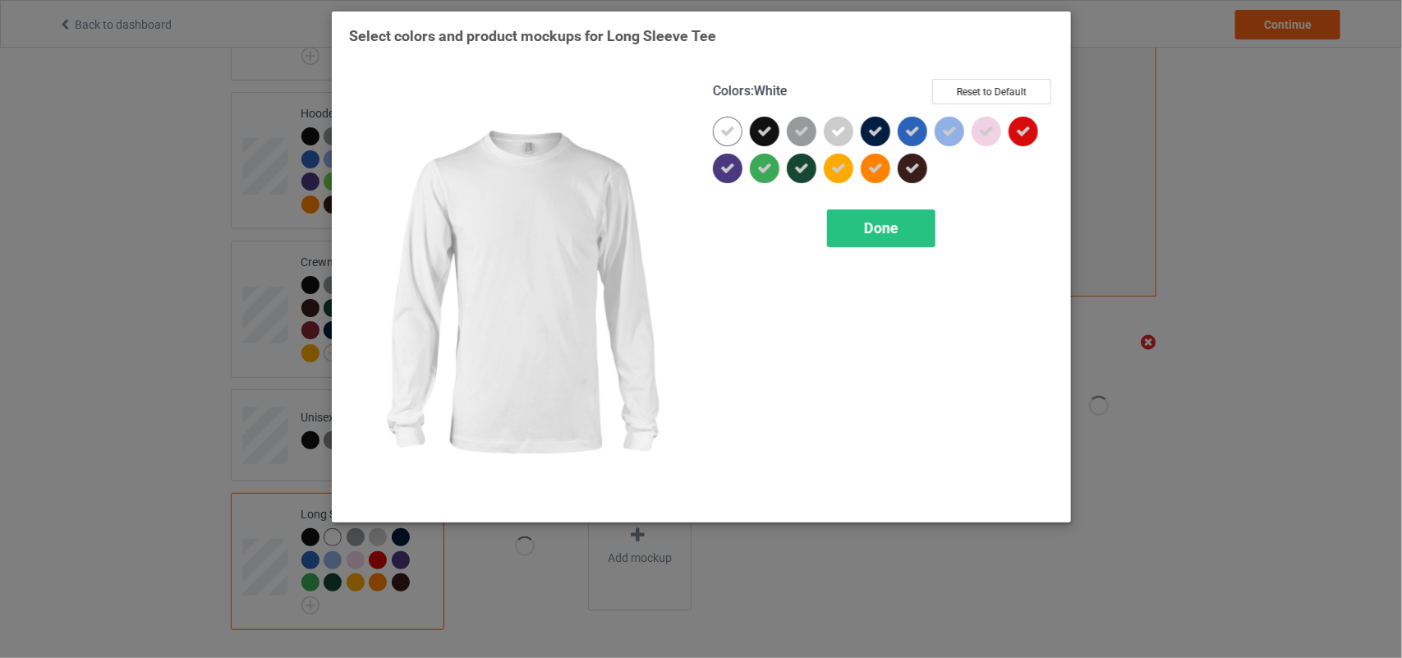
click at [728, 122] on div at bounding box center [728, 132] width 30 height 30
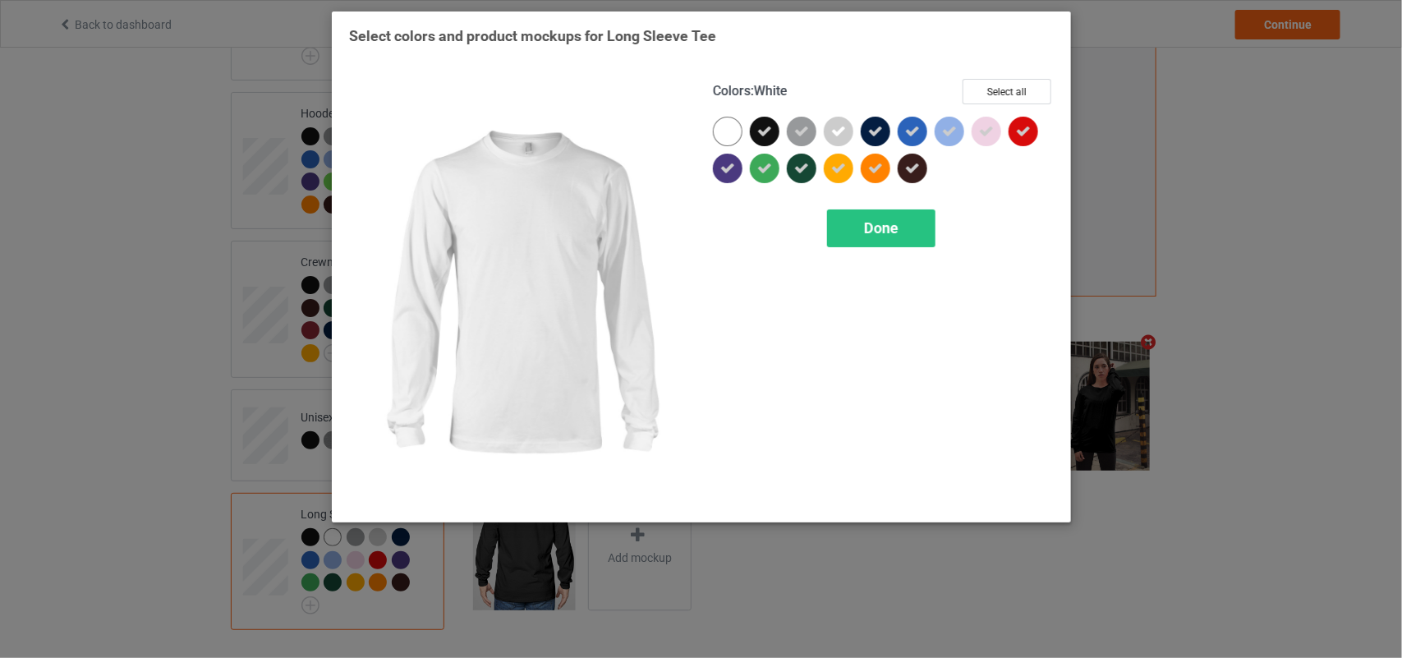
click at [856, 199] on div "Colors : White Select all Done" at bounding box center [883, 291] width 364 height 449
click at [859, 227] on div "Done" at bounding box center [881, 228] width 108 height 38
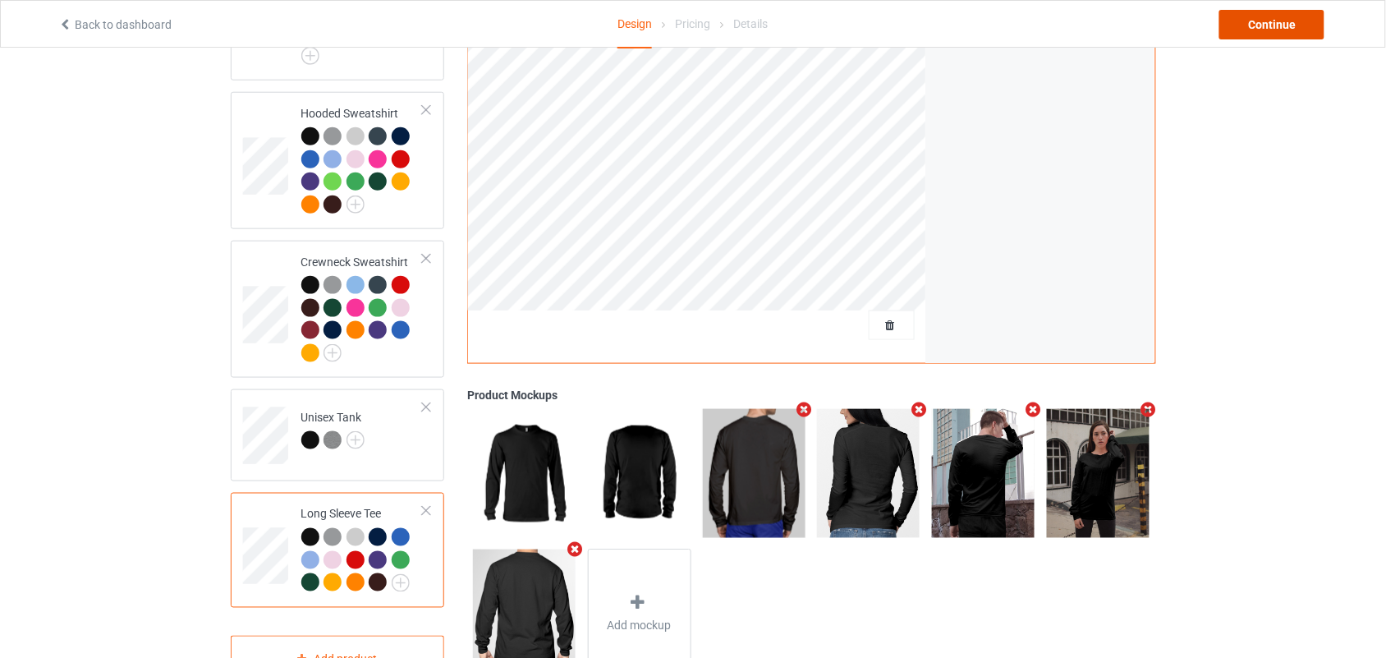
click at [1249, 34] on div "Continue" at bounding box center [1272, 25] width 105 height 30
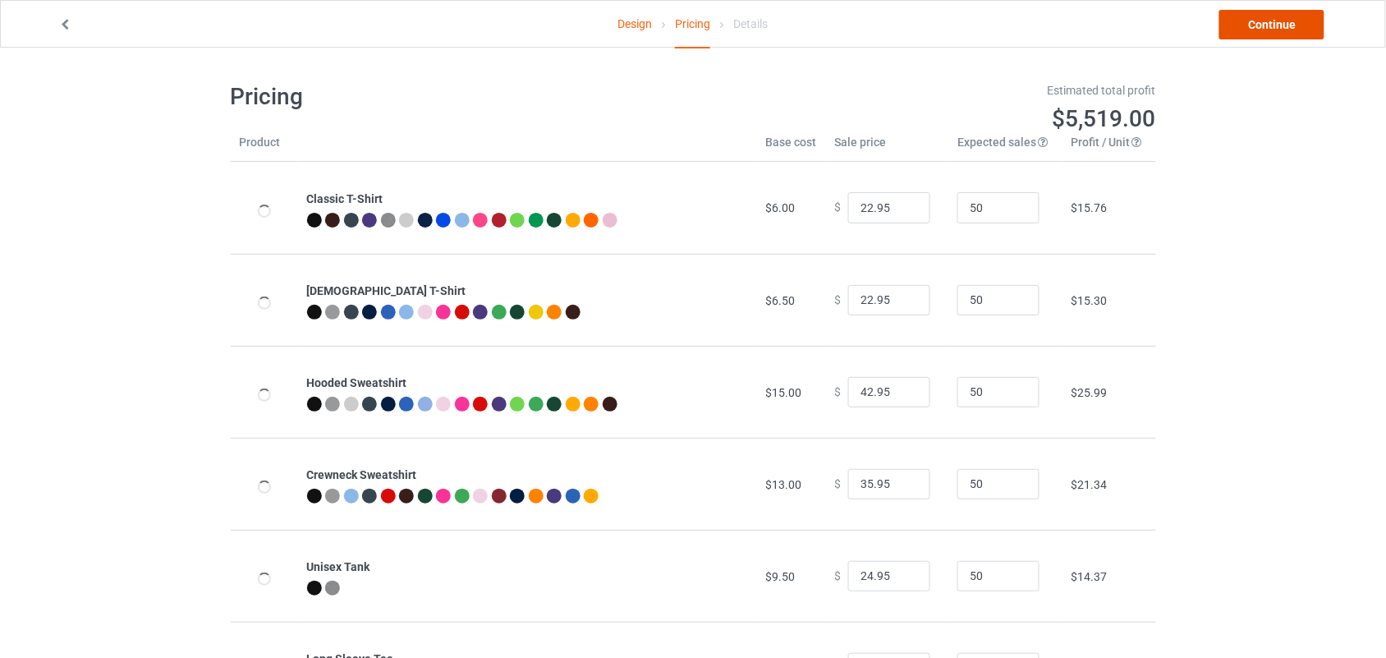
click at [1277, 21] on link "Continue" at bounding box center [1272, 25] width 105 height 30
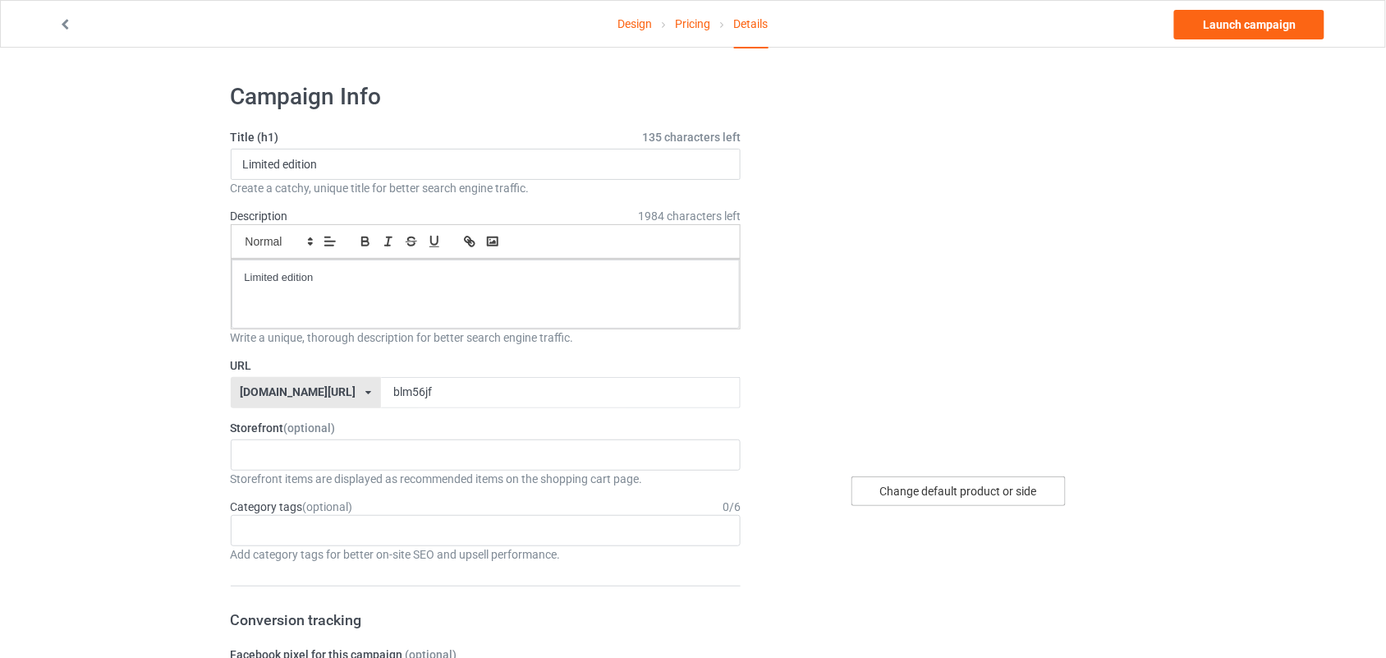
click at [926, 491] on div "Change default product or side" at bounding box center [959, 491] width 214 height 30
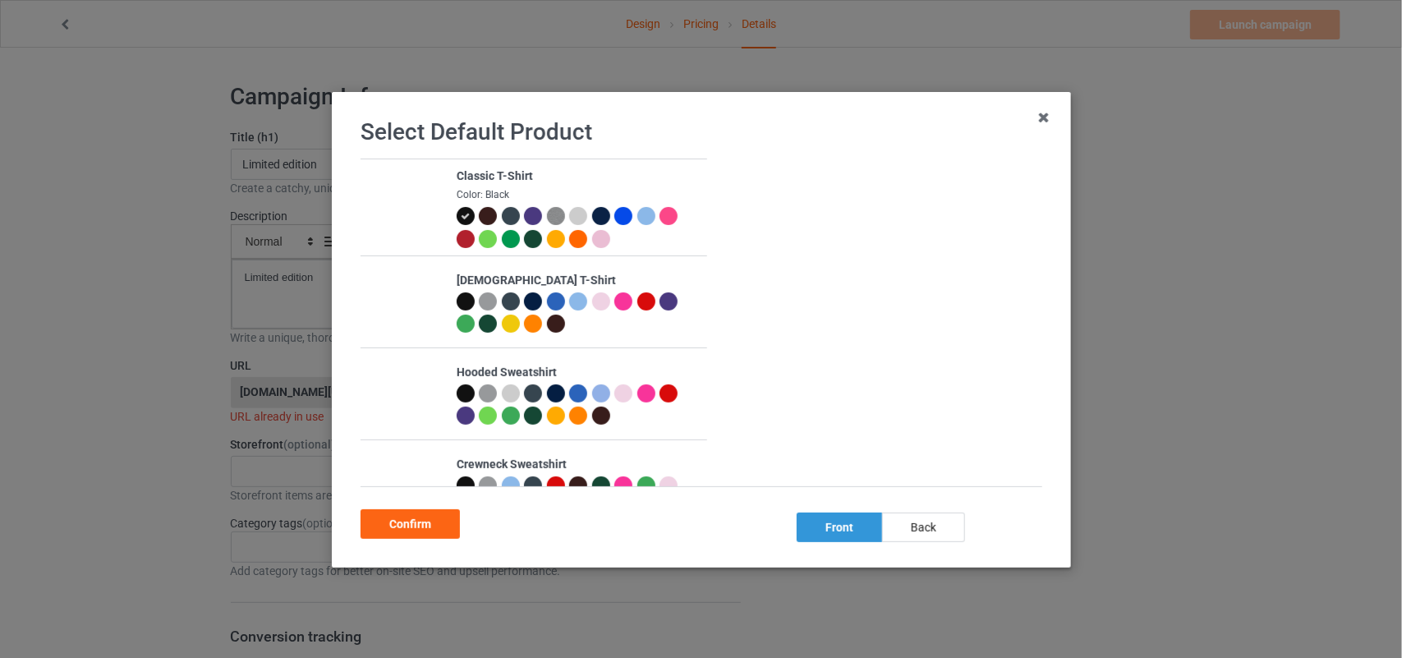
click at [908, 527] on div "back" at bounding box center [922, 527] width 83 height 30
click at [405, 528] on div "Confirm" at bounding box center [410, 524] width 99 height 30
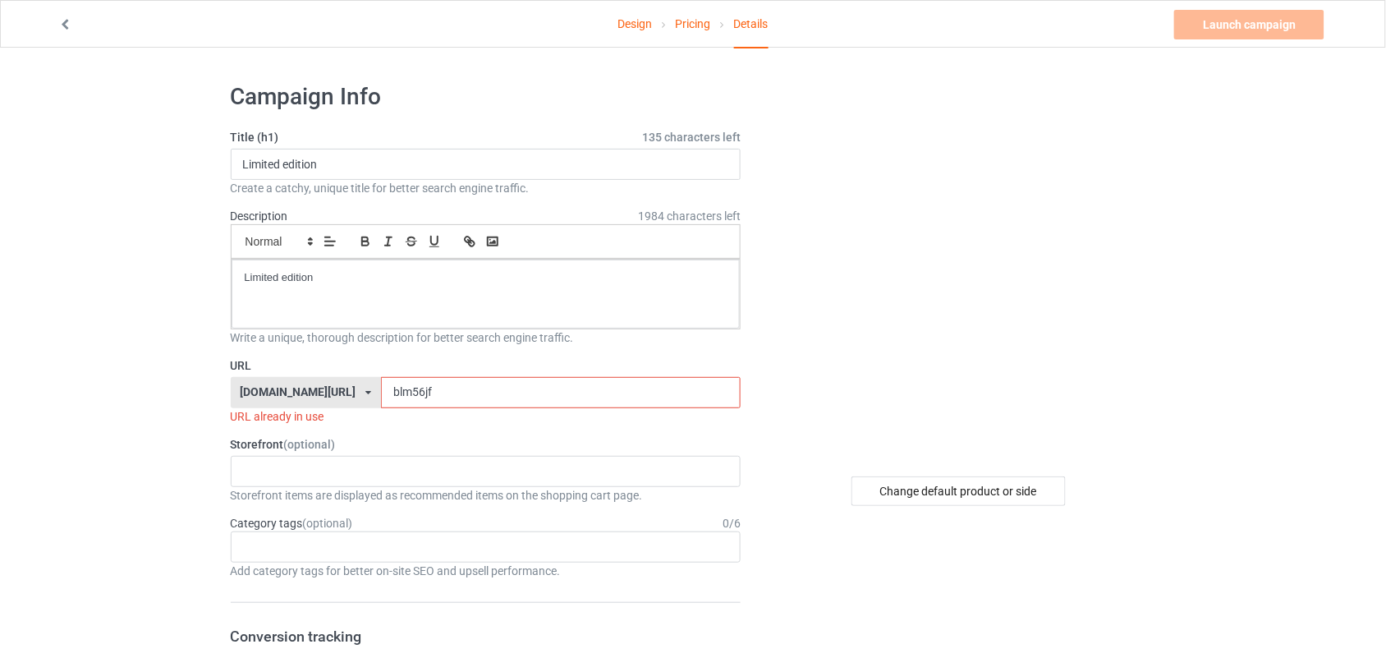
click at [397, 390] on input "blm56jf" at bounding box center [561, 392] width 360 height 31
type input "blm5u6jf"
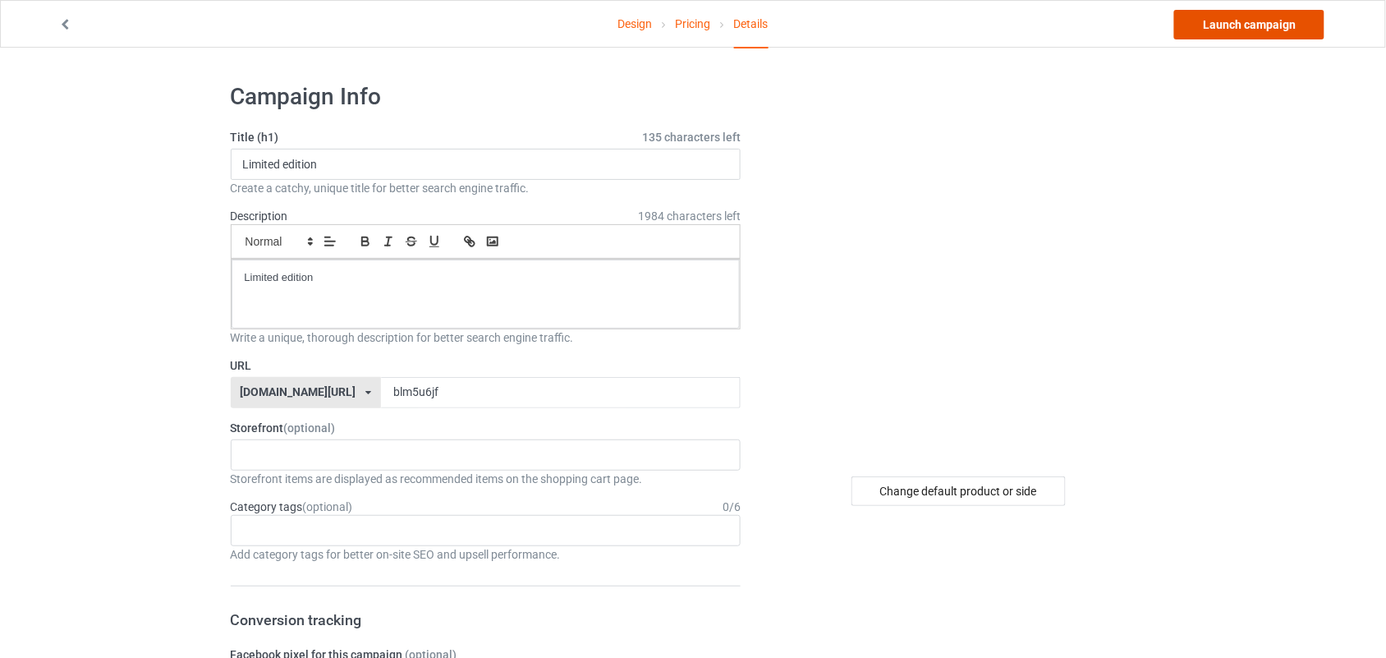
click at [1273, 25] on link "Launch campaign" at bounding box center [1249, 25] width 150 height 30
